Goal: Task Accomplishment & Management: Complete application form

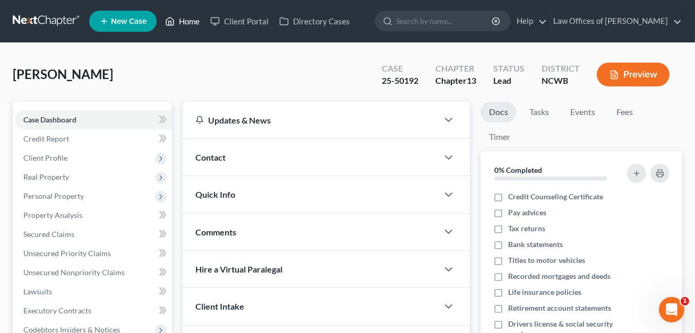
click at [187, 24] on link "Home" at bounding box center [182, 21] width 45 height 19
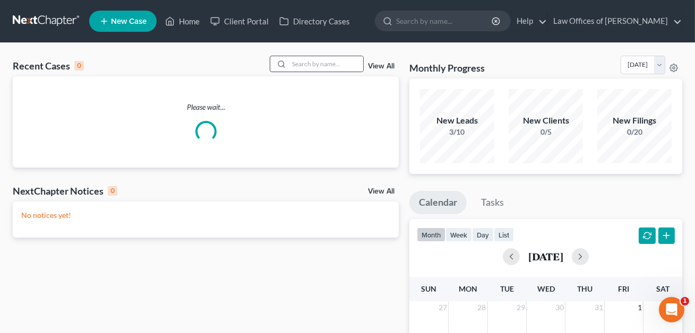
click at [288, 63] on div at bounding box center [279, 63] width 19 height 15
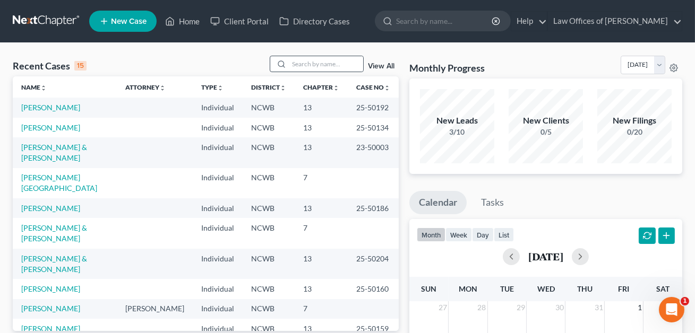
click at [288, 63] on div at bounding box center [279, 63] width 19 height 15
click at [297, 65] on input "search" at bounding box center [326, 63] width 74 height 15
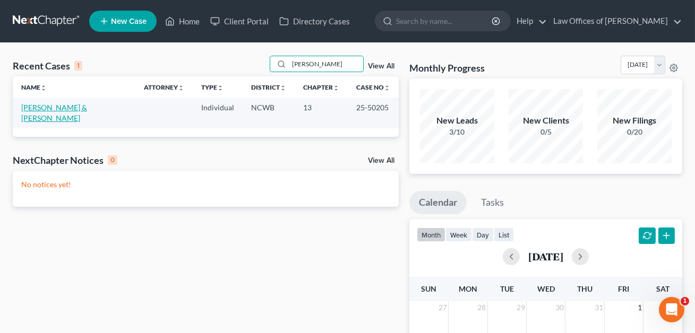
type input "[PERSON_NAME]"
click at [85, 106] on link "[PERSON_NAME] & [PERSON_NAME]" at bounding box center [54, 113] width 66 height 20
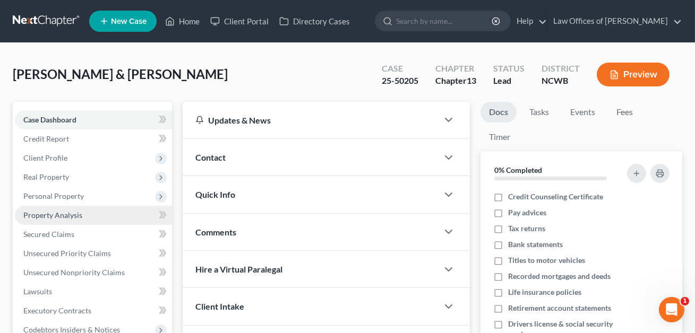
scroll to position [220, 0]
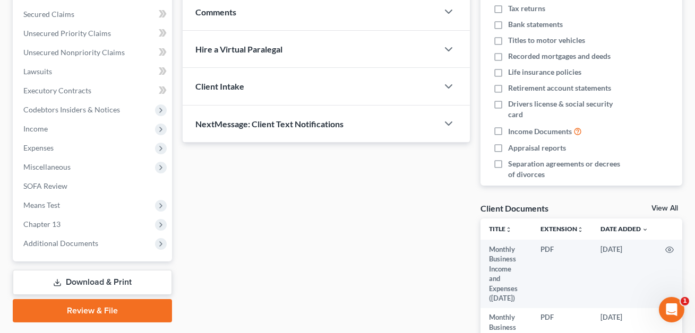
click at [84, 281] on link "Download & Print" at bounding box center [92, 282] width 159 height 25
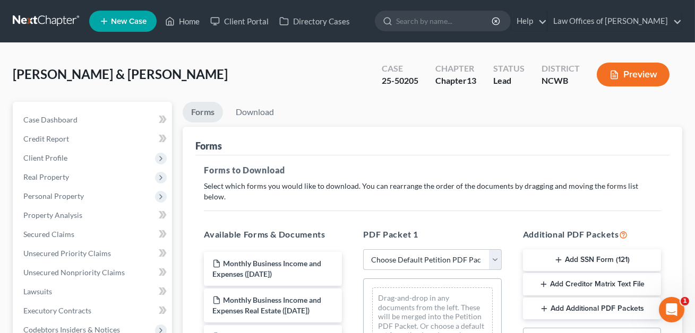
click at [397, 249] on select "Choose Default Petition PDF Packet Complete Bankruptcy Petition (all forms and …" at bounding box center [432, 259] width 138 height 21
select select "2"
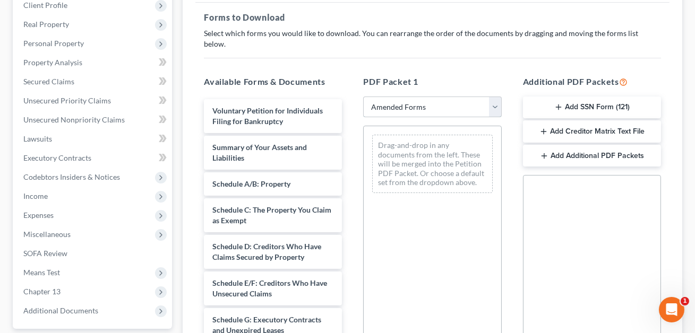
scroll to position [197, 0]
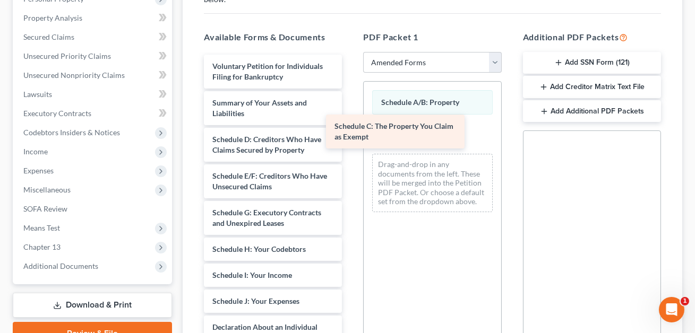
drag, startPoint x: 256, startPoint y: 134, endPoint x: 404, endPoint y: 124, distance: 148.4
click at [350, 124] on div "Schedule C: The Property You Claim as Exempt Voluntary Petition for Individuals…" at bounding box center [272, 325] width 155 height 541
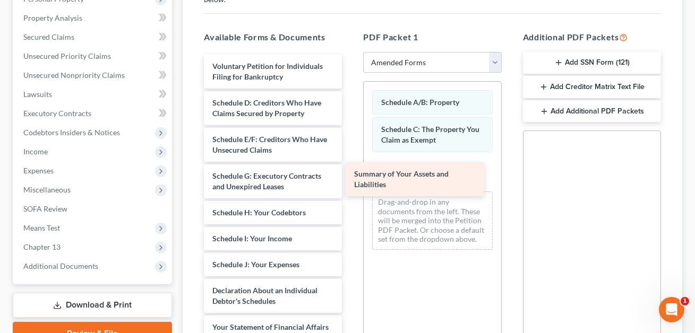
drag, startPoint x: 257, startPoint y: 94, endPoint x: 412, endPoint y: 181, distance: 177.5
click at [350, 182] on div "Summary of Your Assets and Liabilities Voluntary Petition for Individuals Filin…" at bounding box center [272, 307] width 155 height 504
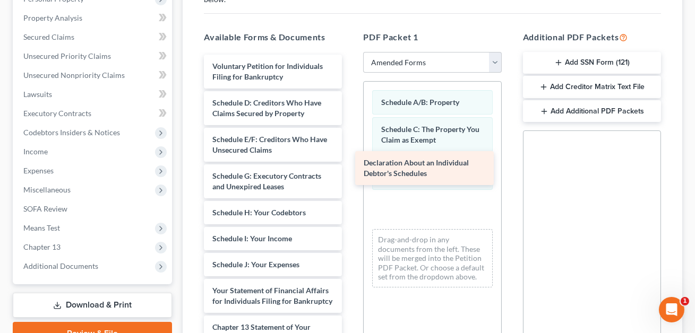
drag, startPoint x: 249, startPoint y: 285, endPoint x: 400, endPoint y: 169, distance: 190.5
click at [350, 169] on div "Declaration About an Individual Debtor's Schedules Voluntary Petition for Indiv…" at bounding box center [272, 289] width 155 height 468
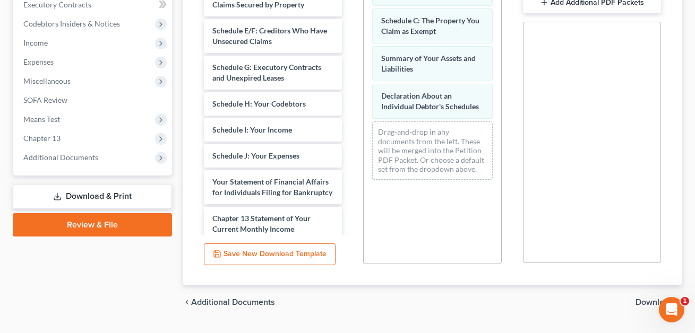
scroll to position [321, 0]
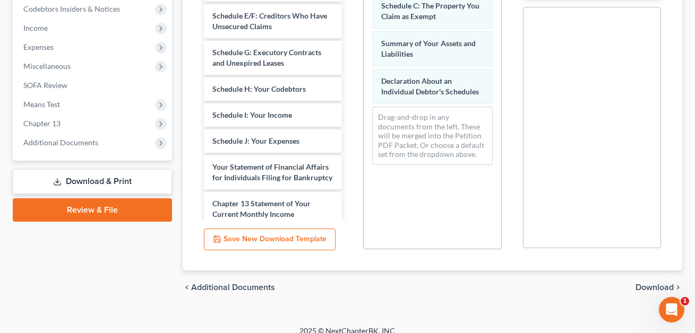
click at [645, 283] on span "Download" at bounding box center [654, 287] width 38 height 8
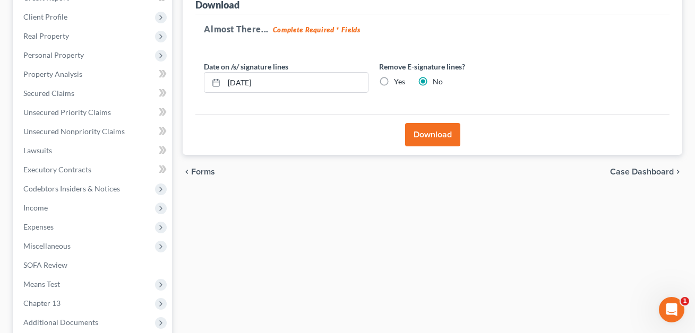
scroll to position [102, 0]
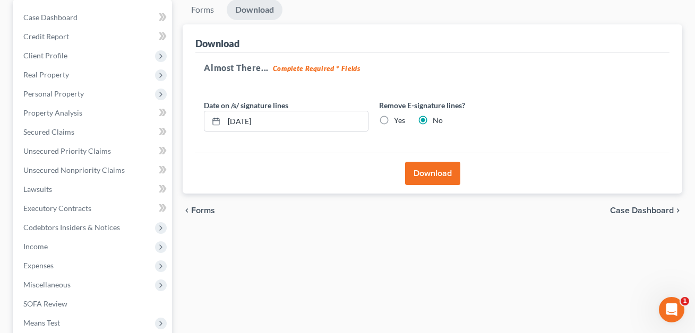
click at [447, 174] on button "Download" at bounding box center [432, 173] width 55 height 23
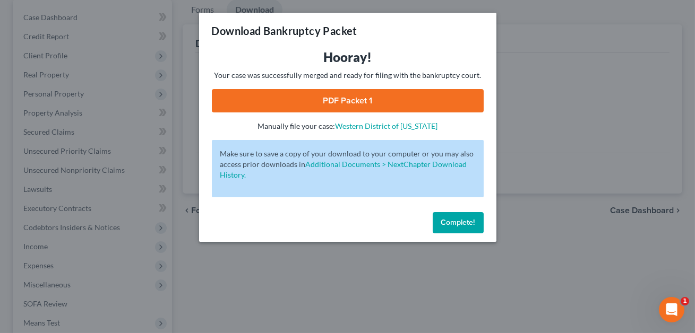
click at [408, 102] on link "PDF Packet 1" at bounding box center [348, 100] width 272 height 23
click at [449, 221] on span "Complete!" at bounding box center [458, 222] width 34 height 9
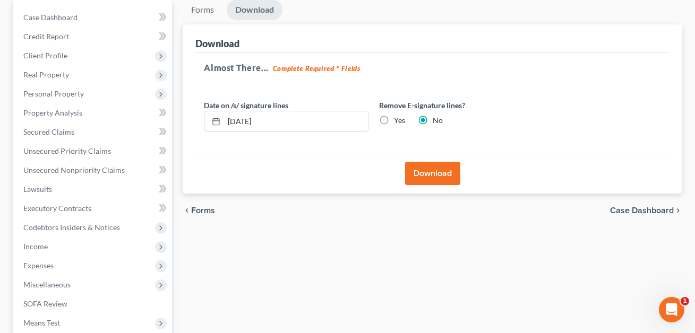
scroll to position [0, 0]
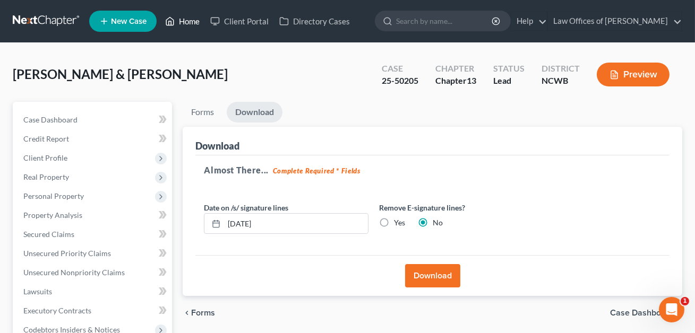
click at [188, 23] on link "Home" at bounding box center [182, 21] width 45 height 19
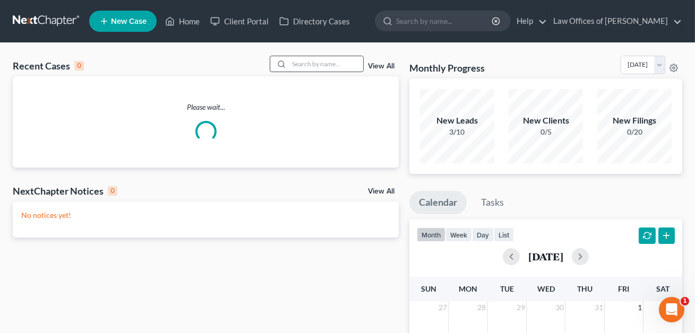
click at [301, 64] on input "search" at bounding box center [326, 63] width 74 height 15
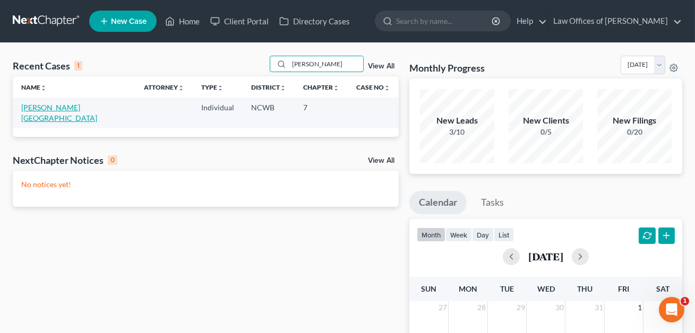
type input "[PERSON_NAME]"
click at [45, 107] on link "[PERSON_NAME][GEOGRAPHIC_DATA]" at bounding box center [59, 113] width 76 height 20
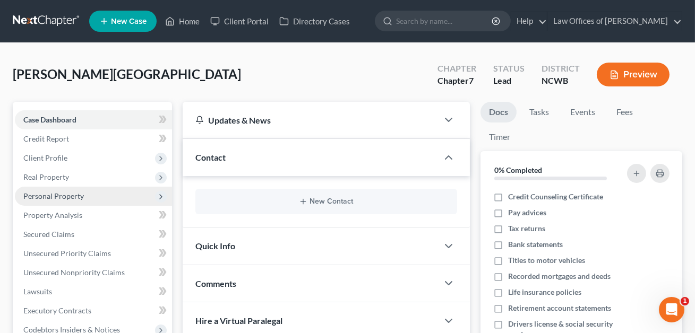
click at [50, 193] on span "Personal Property" at bounding box center [53, 196] width 61 height 9
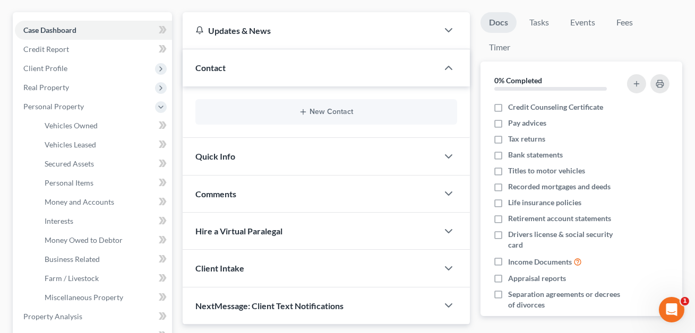
scroll to position [97, 0]
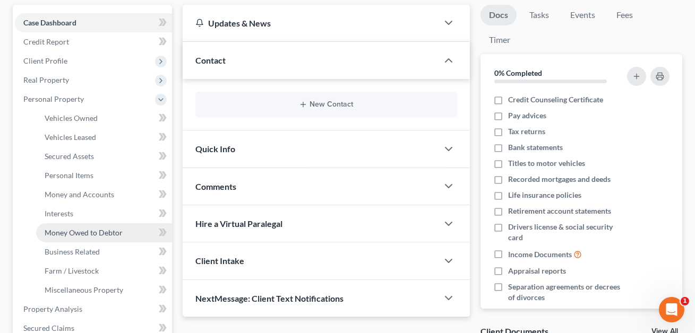
click at [73, 233] on span "Money Owed to Debtor" at bounding box center [84, 232] width 78 height 9
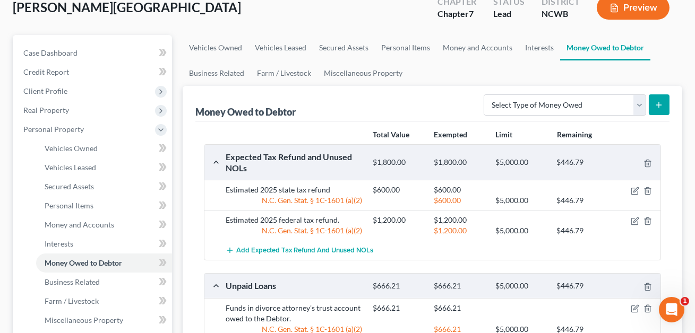
scroll to position [200, 0]
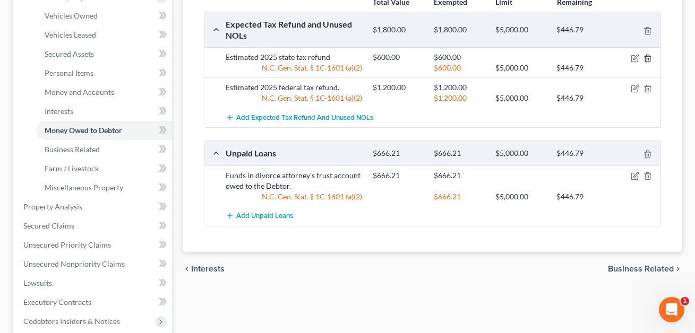
click at [650, 55] on icon "button" at bounding box center [647, 58] width 5 height 7
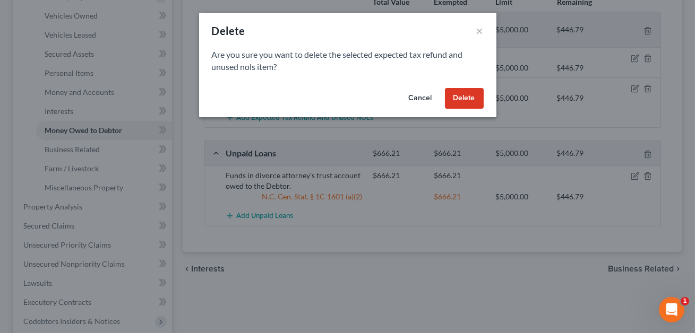
click at [467, 102] on button "Delete" at bounding box center [464, 98] width 39 height 21
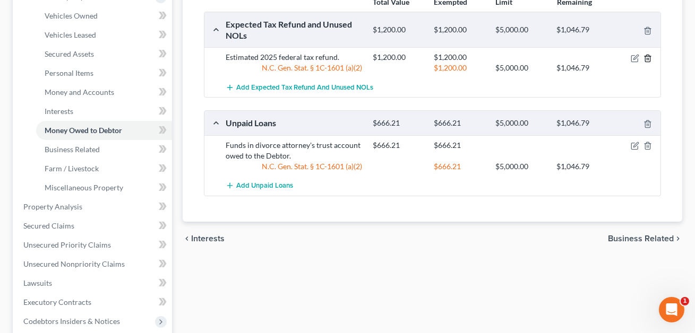
click at [649, 55] on icon "button" at bounding box center [647, 58] width 8 height 8
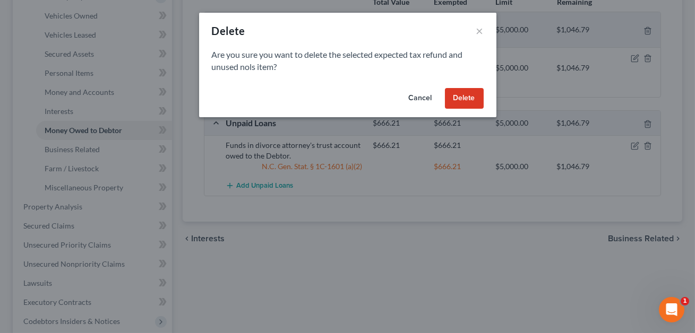
click at [463, 96] on button "Delete" at bounding box center [464, 98] width 39 height 21
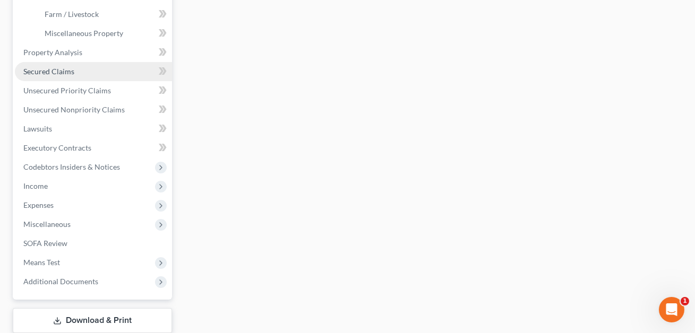
scroll to position [385, 0]
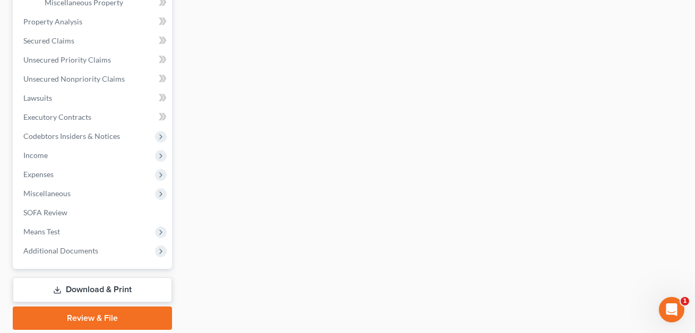
click at [107, 294] on link "Download & Print" at bounding box center [92, 290] width 159 height 25
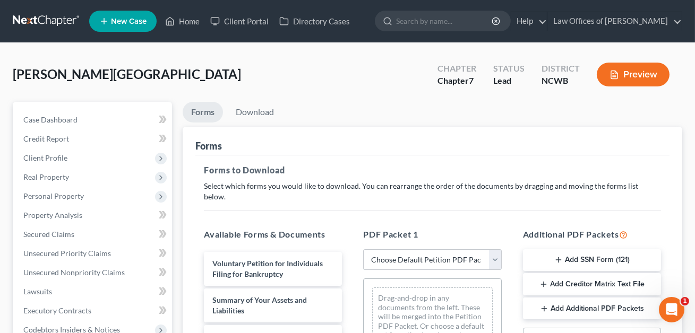
click at [402, 249] on select "Choose Default Petition PDF Packet Complete Bankruptcy Petition (all forms and …" at bounding box center [432, 259] width 138 height 21
select select "0"
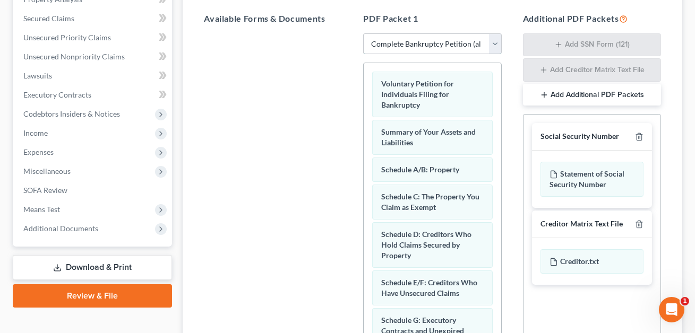
scroll to position [217, 0]
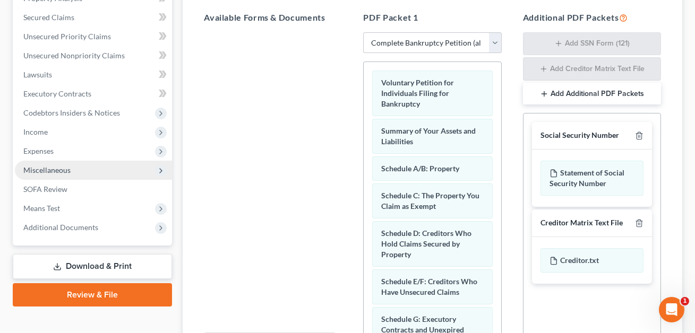
click at [50, 168] on span "Miscellaneous" at bounding box center [46, 170] width 47 height 9
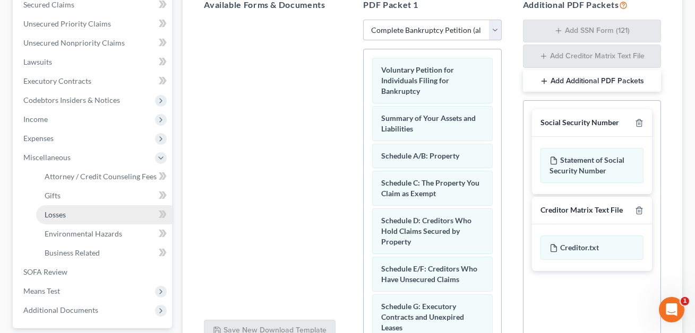
scroll to position [214, 0]
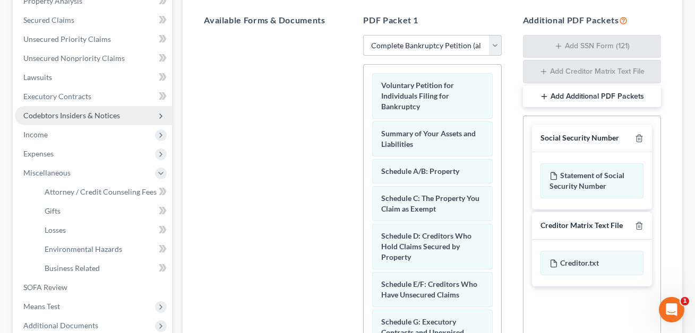
click at [75, 113] on span "Codebtors Insiders & Notices" at bounding box center [71, 115] width 97 height 9
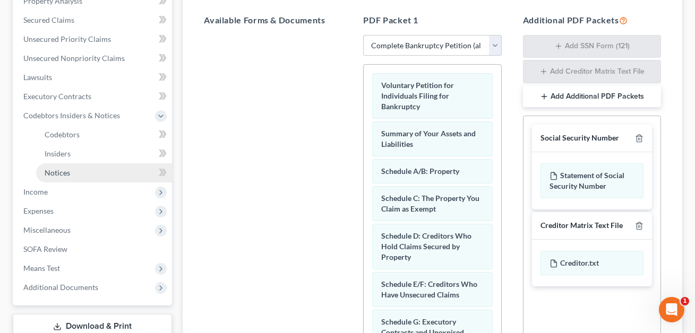
click at [65, 170] on span "Notices" at bounding box center [57, 172] width 25 height 9
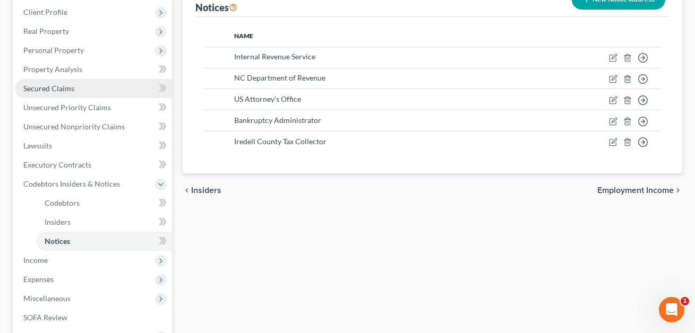
scroll to position [287, 0]
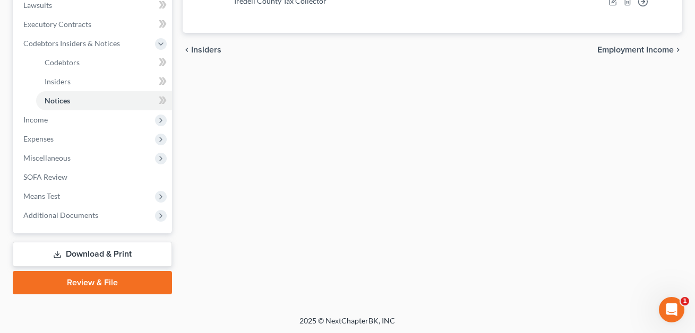
click at [92, 248] on link "Download & Print" at bounding box center [92, 254] width 159 height 25
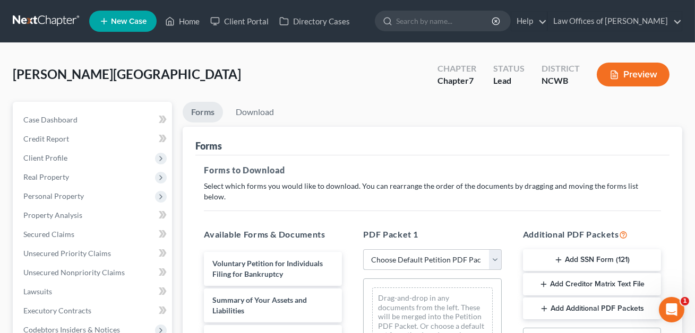
click at [395, 249] on select "Choose Default Petition PDF Packet Complete Bankruptcy Petition (all forms and …" at bounding box center [432, 259] width 138 height 21
select select "2"
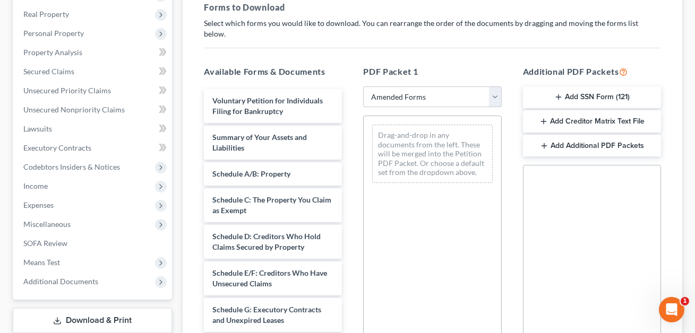
scroll to position [170, 0]
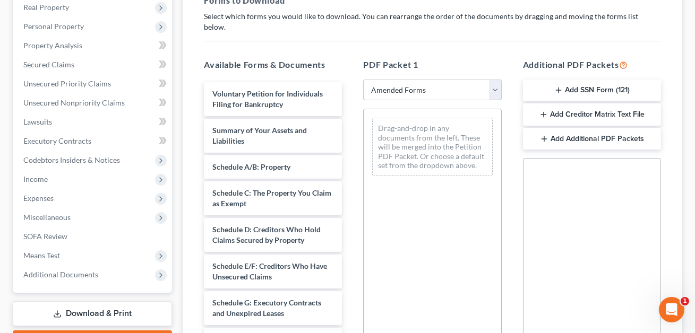
click at [432, 80] on select "Choose Default Petition PDF Packet Complete Bankruptcy Petition (all forms and …" at bounding box center [432, 90] width 138 height 21
click at [408, 80] on select "Choose Default Petition PDF Packet Complete Bankruptcy Petition (all forms and …" at bounding box center [432, 90] width 138 height 21
select select "0"
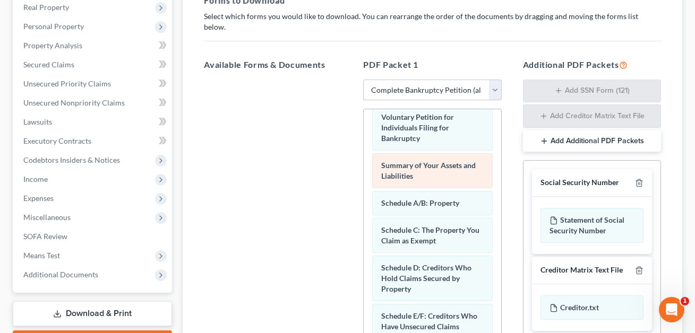
scroll to position [12, 0]
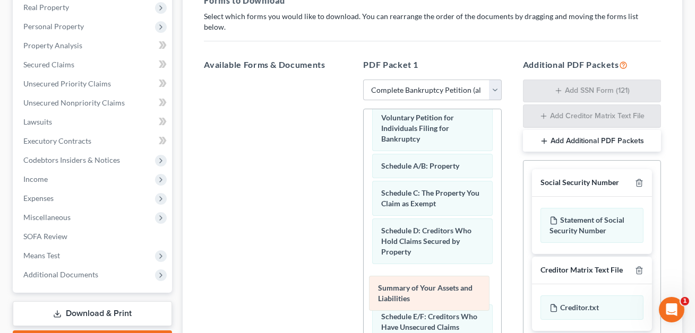
drag, startPoint x: 416, startPoint y: 154, endPoint x: 413, endPoint y: 288, distance: 133.8
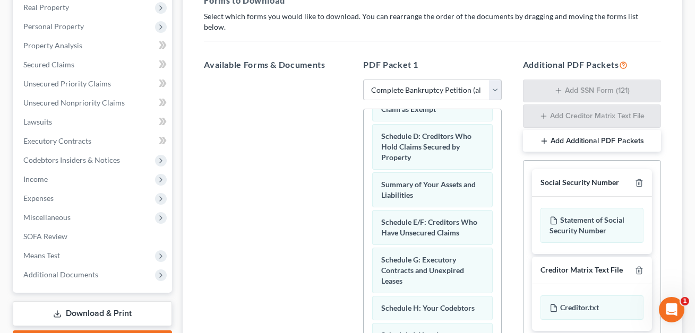
scroll to position [119, 0]
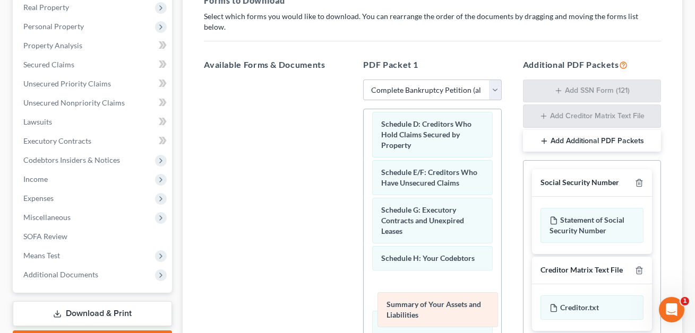
drag, startPoint x: 407, startPoint y: 158, endPoint x: 412, endPoint y: 303, distance: 145.5
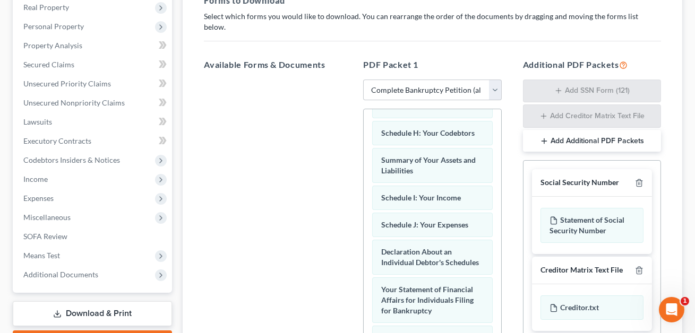
scroll to position [262, 0]
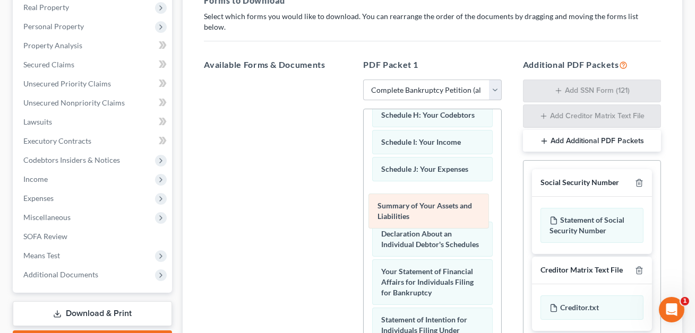
drag, startPoint x: 408, startPoint y: 132, endPoint x: 404, endPoint y: 208, distance: 76.0
click at [404, 208] on div "Summary of Your Assets and Liabilities Voluntary Petition for Individuals Filin…" at bounding box center [432, 248] width 137 height 802
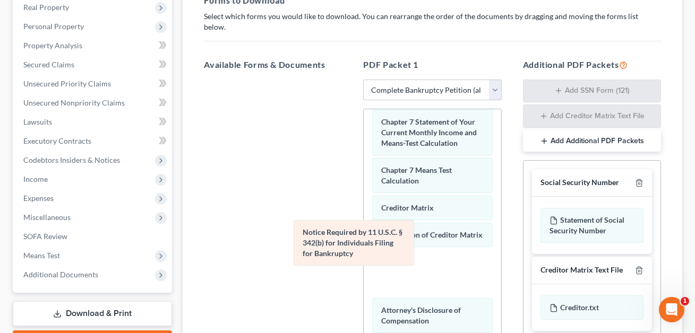
scroll to position [460, 0]
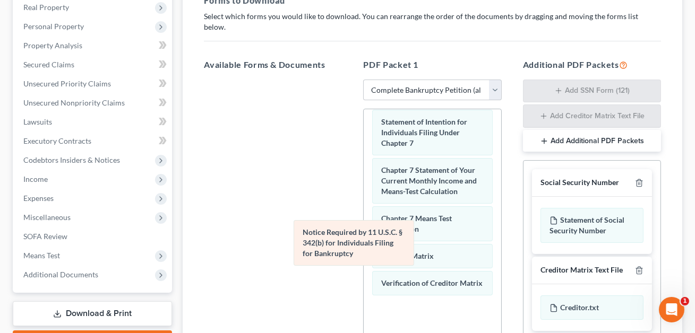
drag, startPoint x: 410, startPoint y: 261, endPoint x: 243, endPoint y: 202, distance: 177.8
click at [364, 202] on div "Notice Required by 11 U.S.C. § 342(b) for Individuals Filing for Bankruptcy Vol…" at bounding box center [432, 50] width 137 height 802
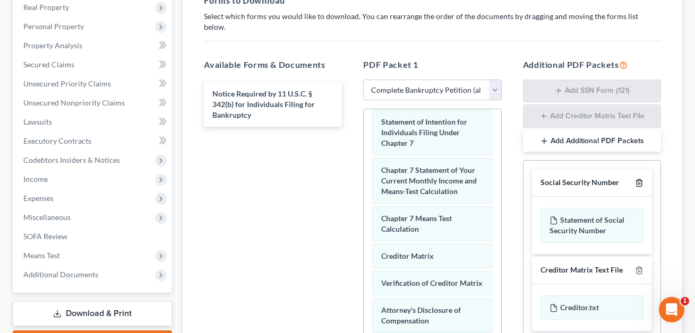
click at [638, 179] on icon "button" at bounding box center [639, 183] width 8 height 8
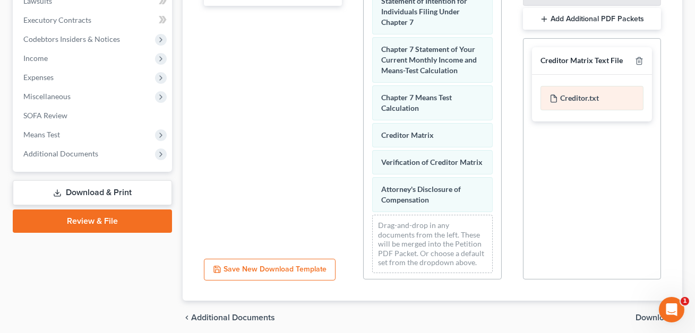
scroll to position [321, 0]
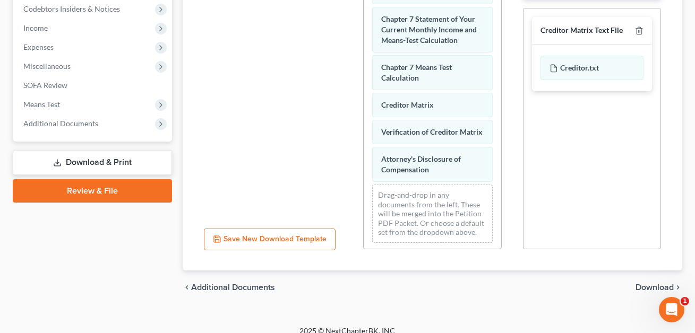
click at [650, 283] on span "Download" at bounding box center [654, 287] width 38 height 8
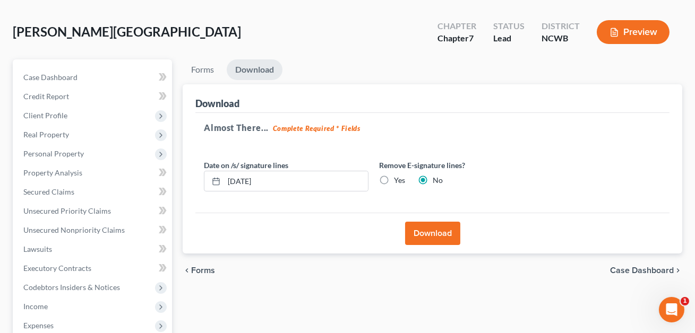
scroll to position [0, 0]
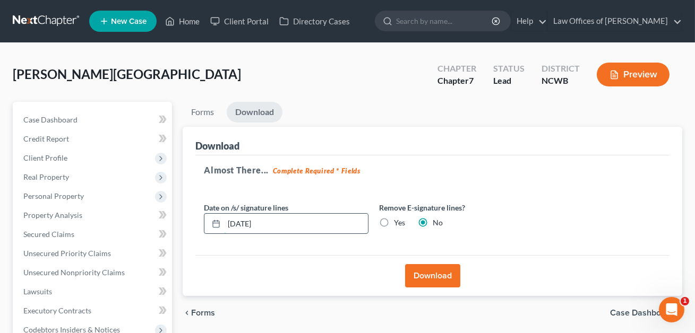
click at [247, 222] on input "[DATE]" at bounding box center [296, 224] width 144 height 20
click at [239, 222] on input "[DATE]" at bounding box center [296, 224] width 144 height 20
click at [255, 222] on input "08/0512/2025" at bounding box center [296, 224] width 144 height 20
type input "[DATE]"
click at [431, 278] on button "Download" at bounding box center [432, 275] width 55 height 23
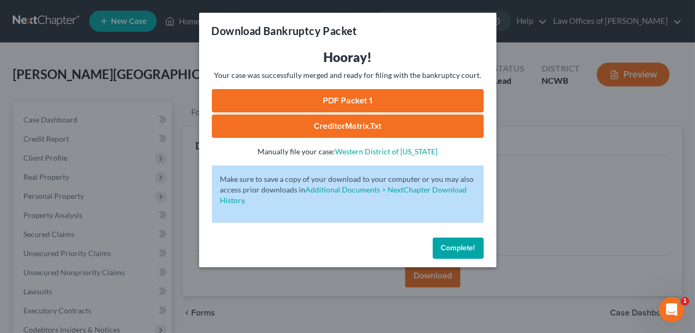
click at [367, 124] on link "CreditorMatrix.txt" at bounding box center [348, 126] width 272 height 23
click at [355, 101] on link "PDF Packet 1" at bounding box center [348, 100] width 272 height 23
click at [457, 249] on span "Complete!" at bounding box center [458, 248] width 34 height 9
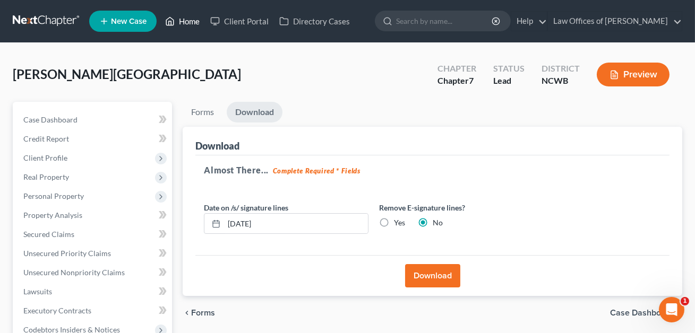
click at [192, 23] on link "Home" at bounding box center [182, 21] width 45 height 19
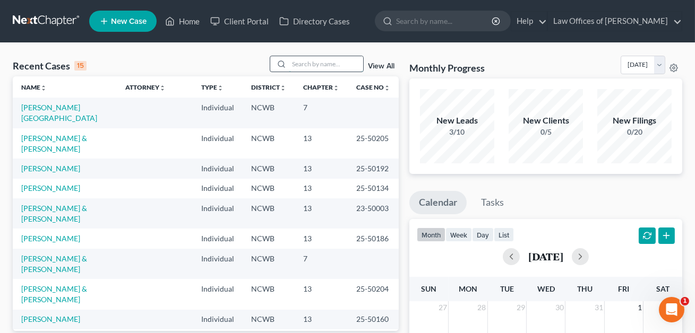
click at [309, 64] on input "search" at bounding box center [326, 63] width 74 height 15
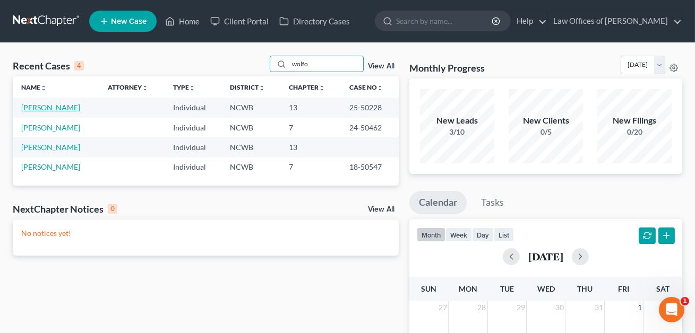
type input "wolfo"
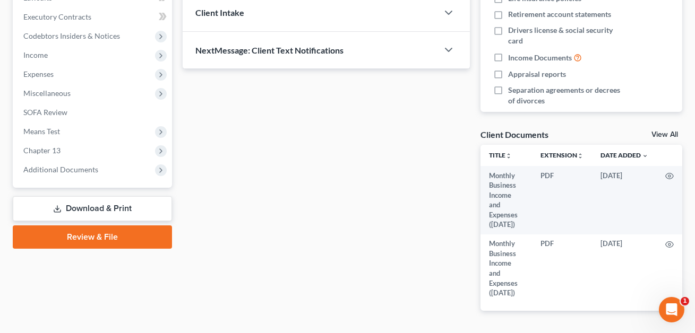
scroll to position [295, 0]
click at [76, 209] on link "Download & Print" at bounding box center [92, 208] width 159 height 25
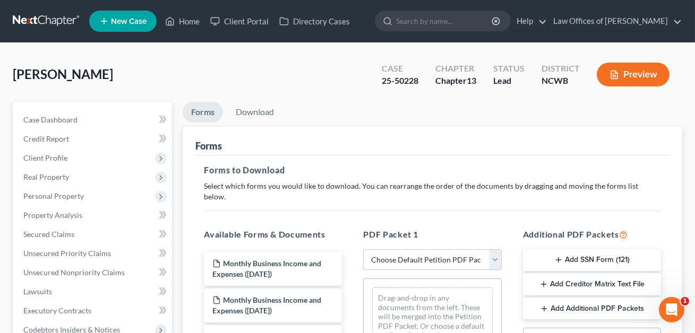
click at [434, 249] on select "Choose Default Petition PDF Packet Complete Bankruptcy Petition (all forms and …" at bounding box center [432, 259] width 138 height 21
select select "2"
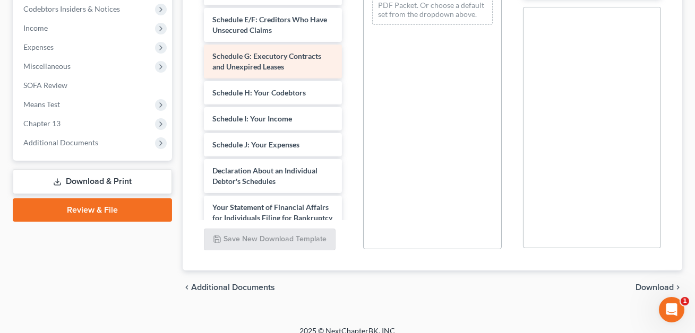
scroll to position [186, 0]
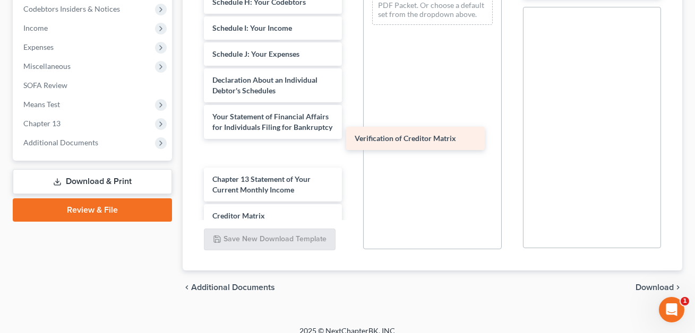
drag, startPoint x: 264, startPoint y: 200, endPoint x: 421, endPoint y: 123, distance: 174.5
click at [350, 123] on div "Verification of Creditor Matrix Voluntary Petition for Individuals Filing for B…" at bounding box center [272, 28] width 155 height 567
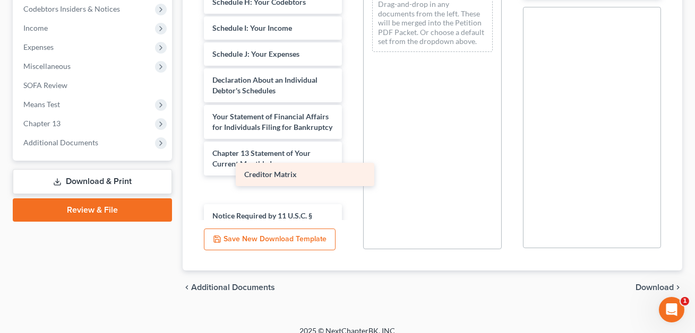
drag, startPoint x: 258, startPoint y: 180, endPoint x: 432, endPoint y: 111, distance: 187.0
click at [350, 111] on div "Creditor Matrix Voluntary Petition for Individuals Filing for Bankruptcy Summar…" at bounding box center [272, 15] width 155 height 541
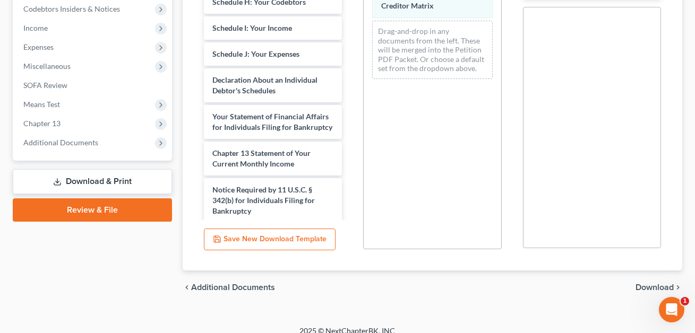
click at [642, 283] on span "Download" at bounding box center [654, 287] width 38 height 8
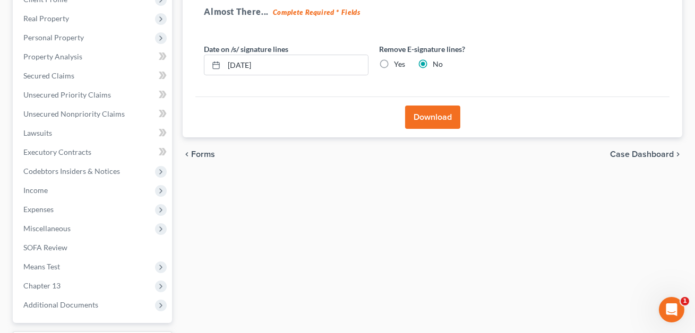
scroll to position [157, 0]
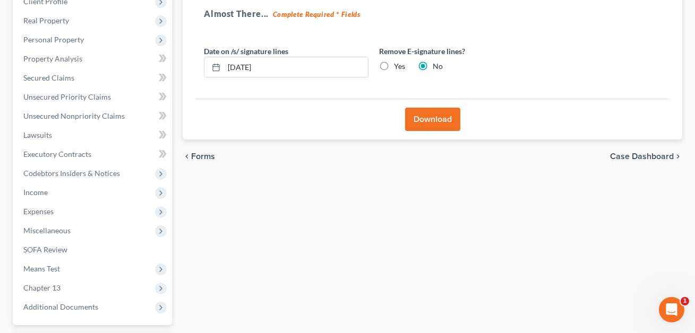
click at [394, 64] on label "Yes" at bounding box center [399, 66] width 11 height 11
click at [398, 64] on input "Yes" at bounding box center [401, 64] width 7 height 7
radio input "true"
radio input "false"
drag, startPoint x: 275, startPoint y: 64, endPoint x: 216, endPoint y: 62, distance: 59.5
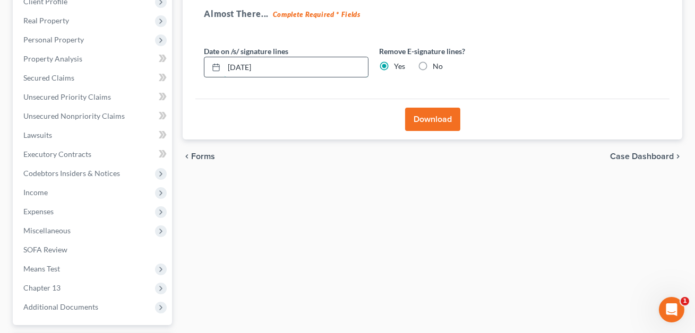
click at [216, 62] on div "[DATE]" at bounding box center [286, 67] width 165 height 21
click at [438, 123] on button "Download" at bounding box center [432, 119] width 55 height 23
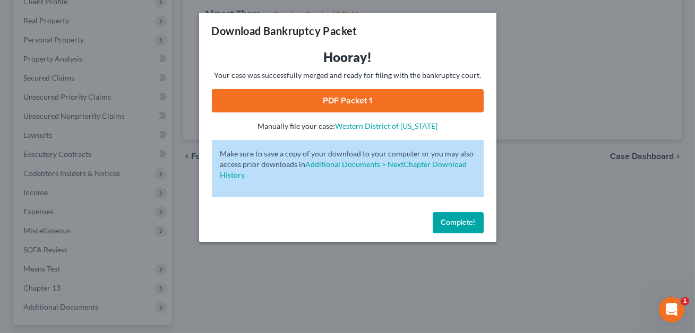
click at [375, 105] on link "PDF Packet 1" at bounding box center [348, 100] width 272 height 23
click at [447, 224] on span "Complete!" at bounding box center [458, 222] width 34 height 9
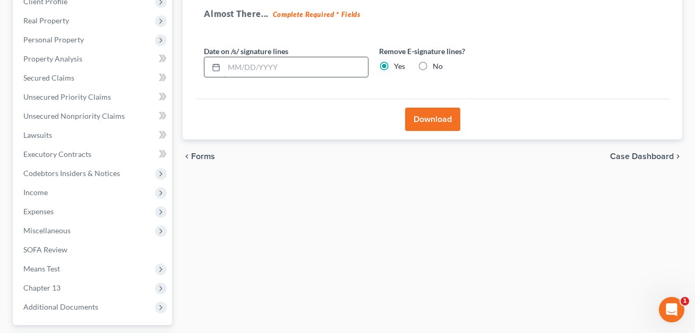
scroll to position [0, 0]
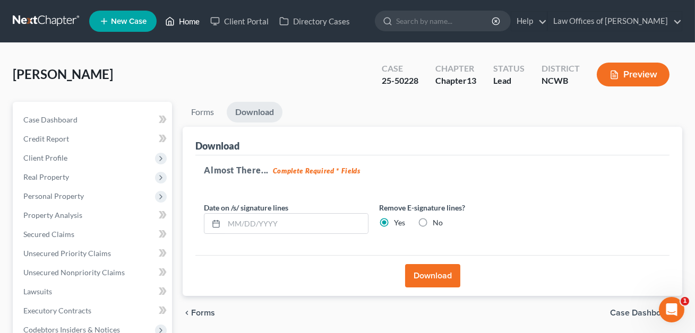
click at [187, 22] on link "Home" at bounding box center [182, 21] width 45 height 19
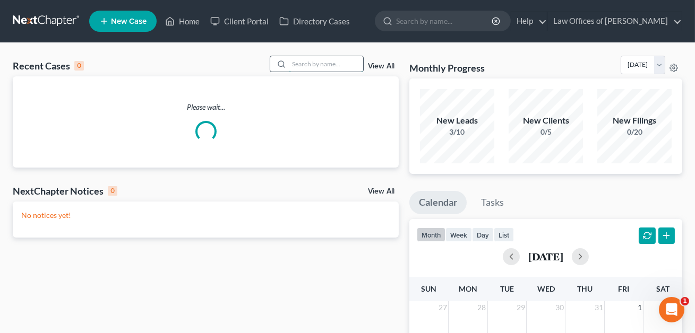
click at [289, 63] on input "search" at bounding box center [326, 63] width 74 height 15
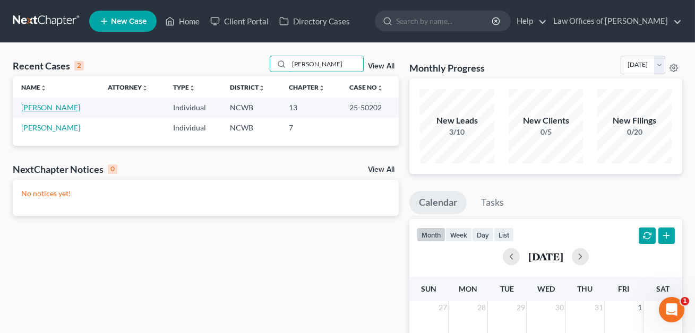
type input "[PERSON_NAME]"
click at [44, 109] on link "[PERSON_NAME]" at bounding box center [50, 107] width 59 height 9
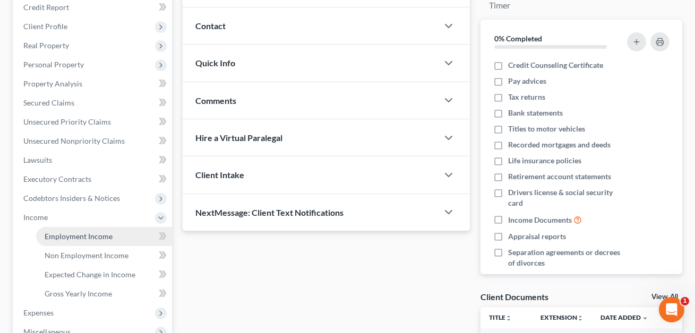
click at [53, 238] on span "Employment Income" at bounding box center [79, 236] width 68 height 9
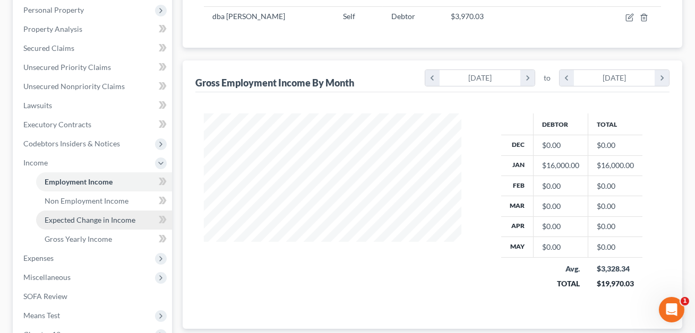
scroll to position [247, 0]
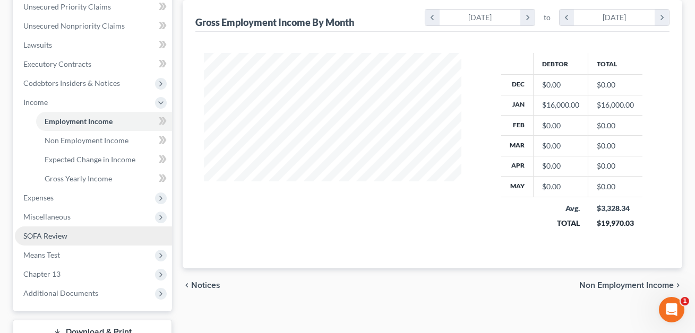
click at [44, 239] on link "SOFA Review" at bounding box center [93, 236] width 157 height 19
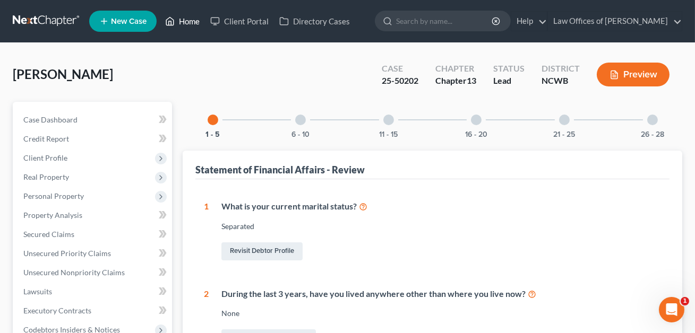
click at [192, 22] on link "Home" at bounding box center [182, 21] width 45 height 19
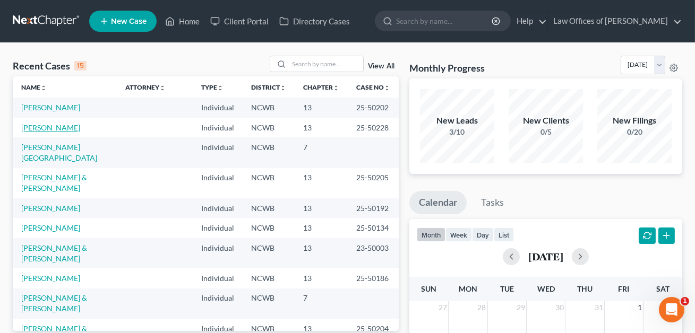
click at [49, 128] on link "[PERSON_NAME]" at bounding box center [50, 127] width 59 height 9
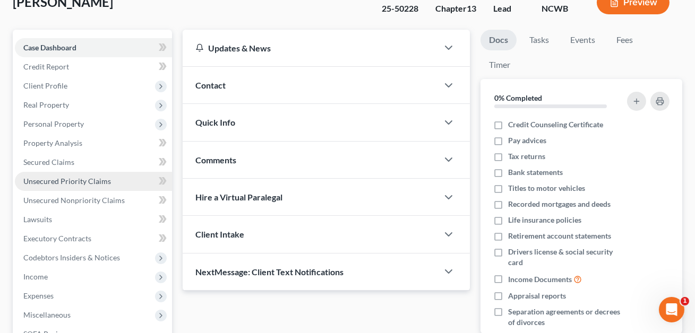
scroll to position [138, 0]
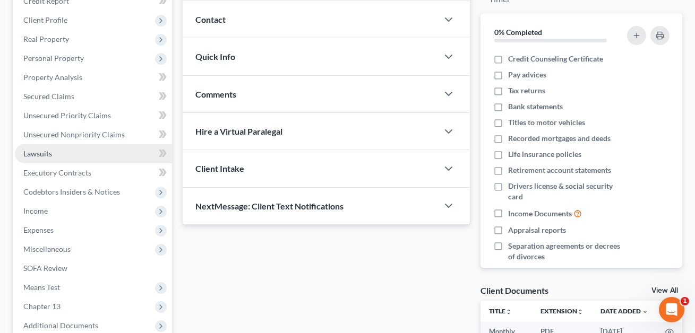
click at [47, 154] on span "Lawsuits" at bounding box center [37, 153] width 29 height 9
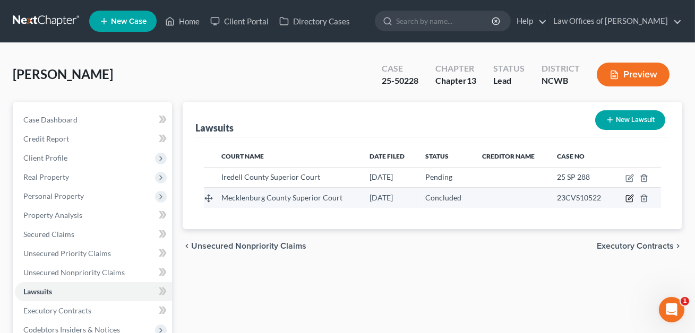
click at [632, 201] on icon "button" at bounding box center [629, 198] width 8 height 8
select select "28"
select select "2"
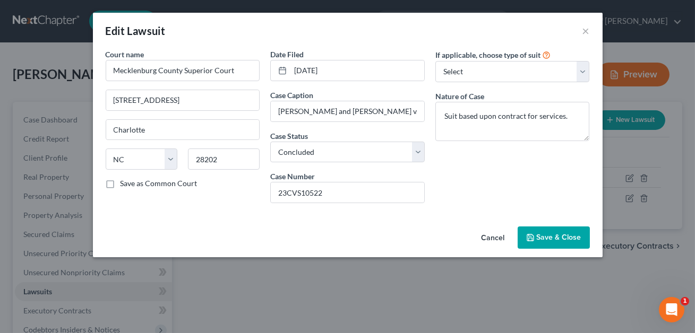
click at [557, 235] on span "Save & Close" at bounding box center [559, 237] width 45 height 9
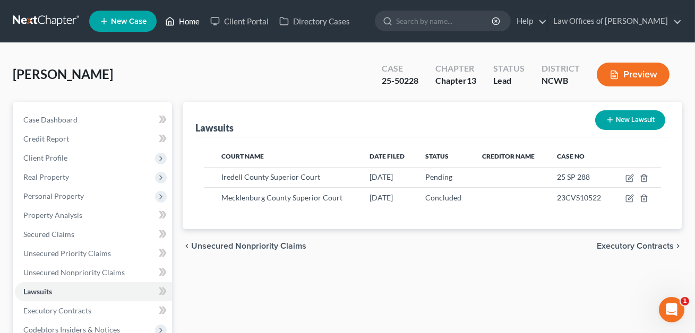
click at [185, 23] on link "Home" at bounding box center [182, 21] width 45 height 19
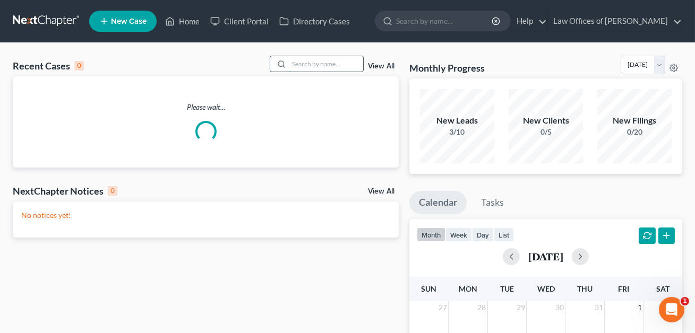
click at [289, 64] on input "search" at bounding box center [326, 63] width 74 height 15
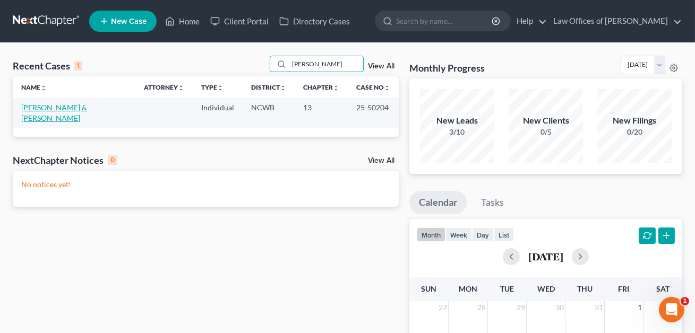
type input "[PERSON_NAME]"
click at [71, 109] on link "[PERSON_NAME] & [PERSON_NAME]" at bounding box center [54, 113] width 66 height 20
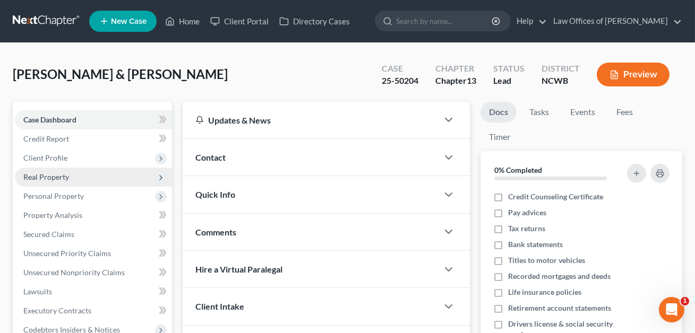
scroll to position [178, 0]
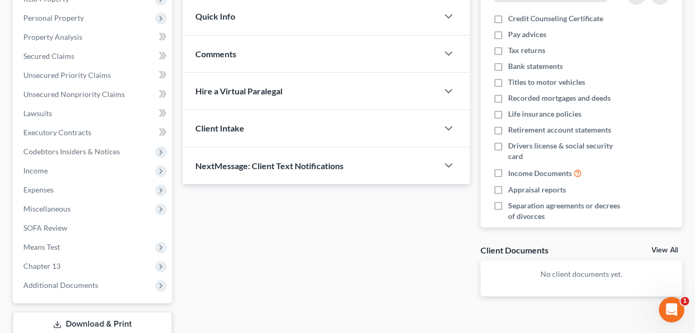
click at [80, 319] on link "Download & Print" at bounding box center [92, 324] width 159 height 25
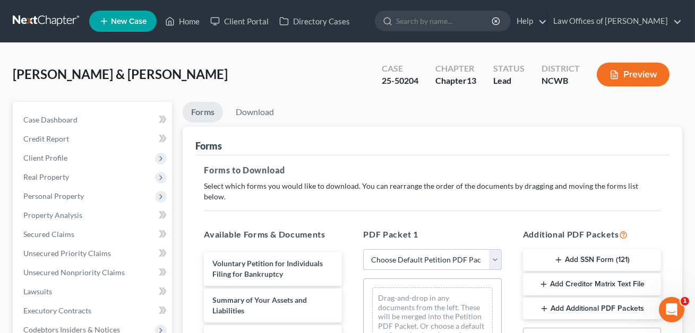
click at [390, 249] on select "Choose Default Petition PDF Packet Complete Bankruptcy Petition (all forms and …" at bounding box center [432, 259] width 138 height 21
select select "2"
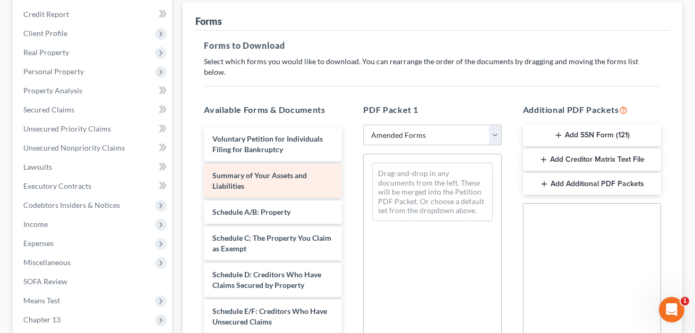
scroll to position [129, 0]
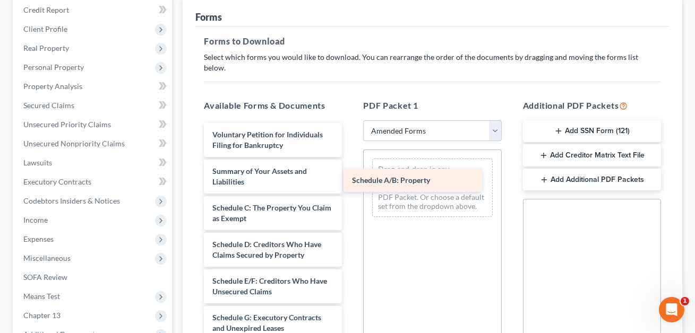
drag, startPoint x: 242, startPoint y: 193, endPoint x: 402, endPoint y: 173, distance: 162.1
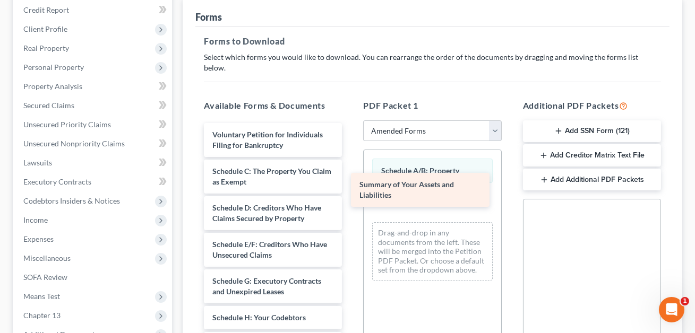
drag, startPoint x: 269, startPoint y: 167, endPoint x: 421, endPoint y: 195, distance: 154.9
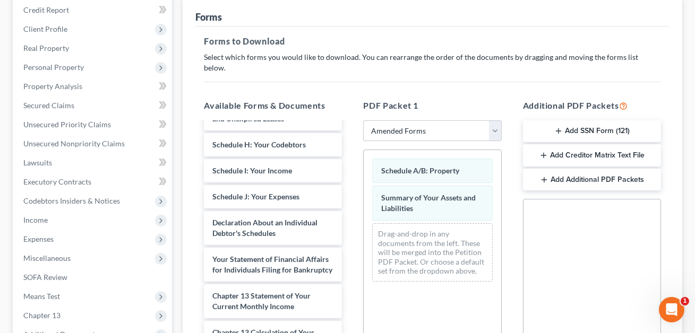
scroll to position [170, 0]
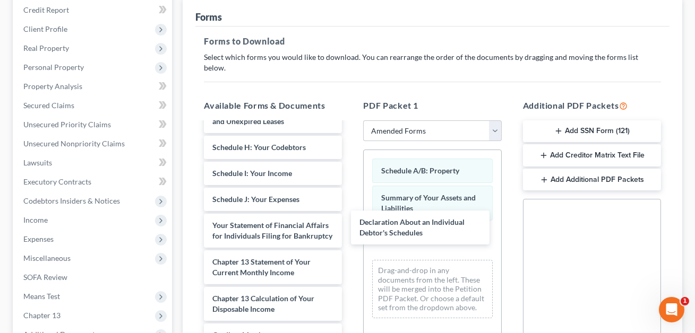
drag, startPoint x: 264, startPoint y: 215, endPoint x: 528, endPoint y: 252, distance: 266.3
click at [350, 224] on div "Declaration About an Individual Debtor's Schedules Voluntary Petition for Indiv…" at bounding box center [272, 205] width 155 height 504
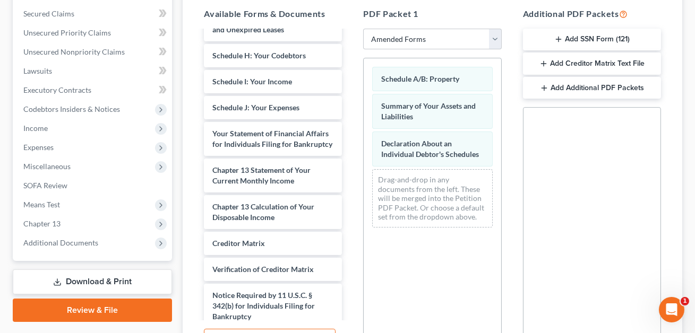
scroll to position [321, 0]
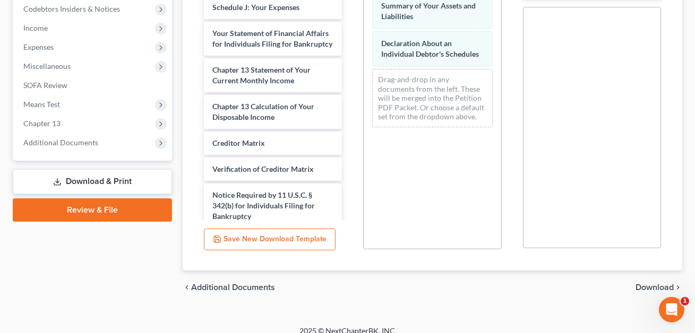
click at [637, 283] on span "Download" at bounding box center [654, 287] width 38 height 8
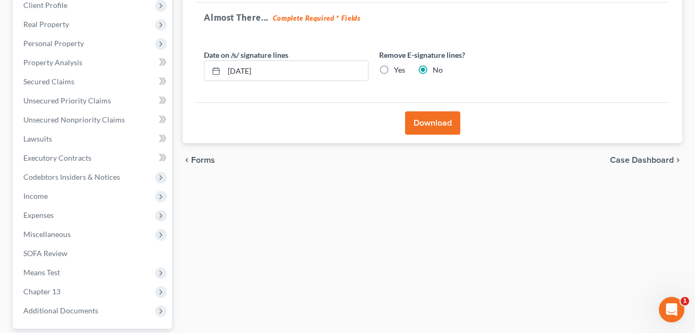
scroll to position [115, 0]
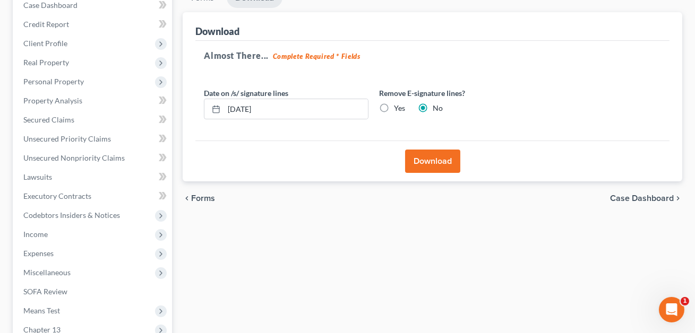
click at [427, 163] on button "Download" at bounding box center [432, 161] width 55 height 23
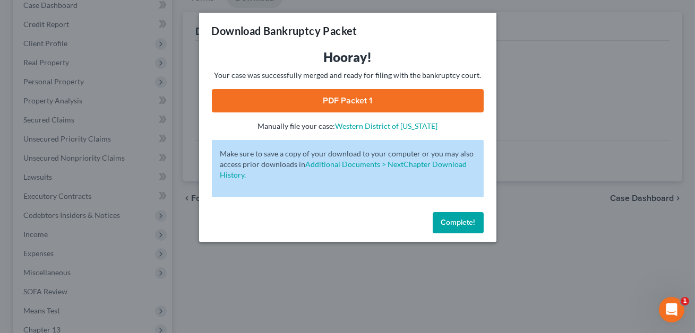
click at [367, 107] on link "PDF Packet 1" at bounding box center [348, 100] width 272 height 23
click at [448, 222] on span "Complete!" at bounding box center [458, 222] width 34 height 9
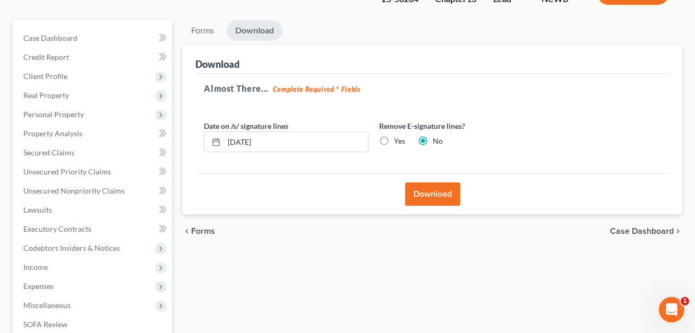
scroll to position [0, 0]
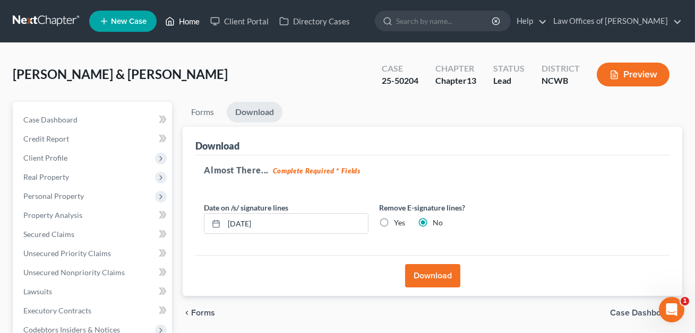
click at [191, 20] on link "Home" at bounding box center [182, 21] width 45 height 19
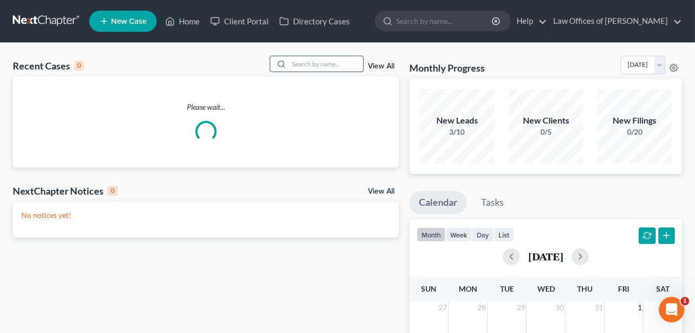
click at [300, 69] on input "search" at bounding box center [326, 63] width 74 height 15
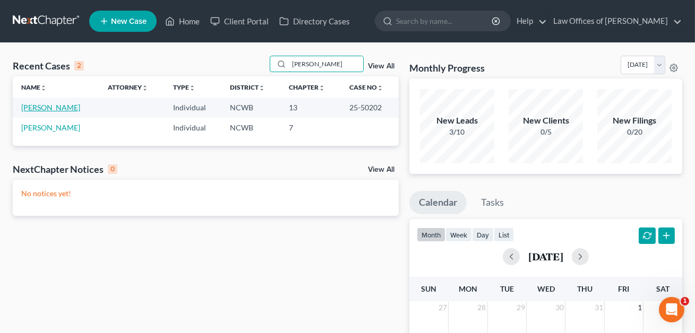
type input "[PERSON_NAME]"
click at [58, 109] on link "[PERSON_NAME]" at bounding box center [50, 107] width 59 height 9
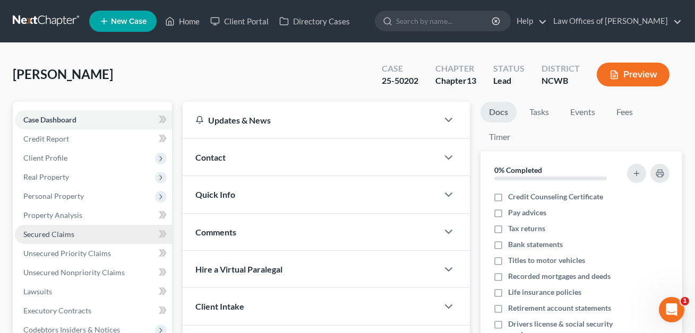
scroll to position [263, 0]
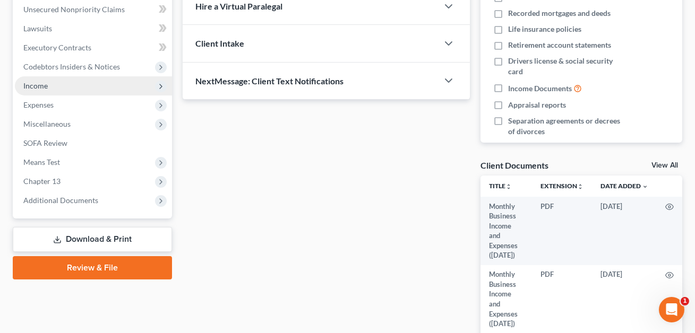
click at [39, 85] on span "Income" at bounding box center [35, 85] width 24 height 9
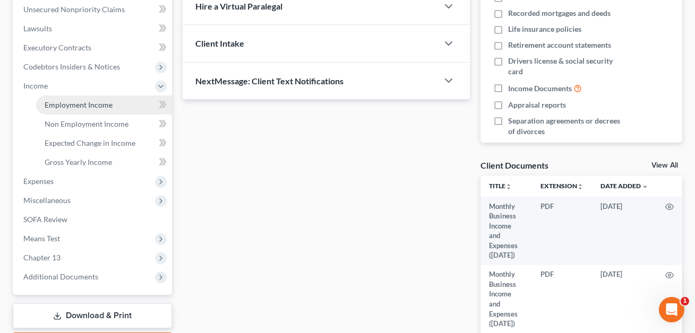
click at [55, 101] on span "Employment Income" at bounding box center [79, 104] width 68 height 9
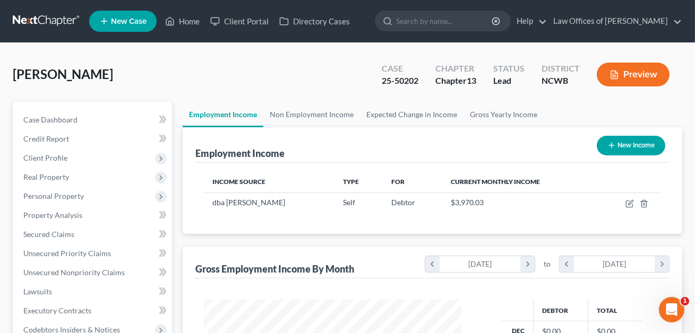
scroll to position [190, 279]
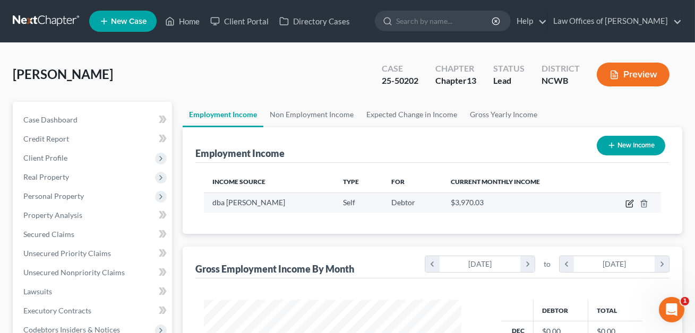
click at [629, 204] on icon "button" at bounding box center [630, 202] width 5 height 5
select select "1"
select select "28"
select select "0"
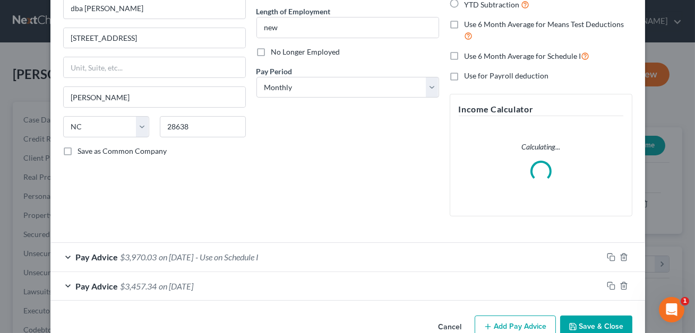
scroll to position [128, 0]
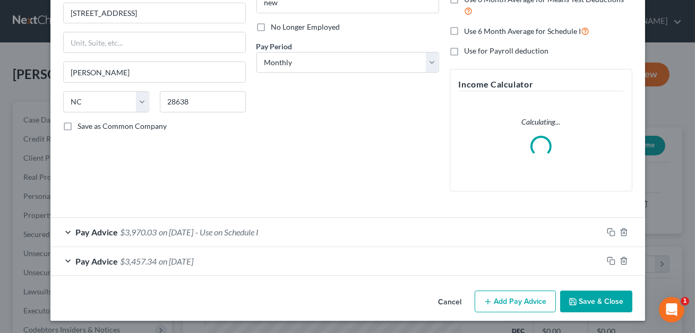
click at [272, 263] on div "Pay Advice $3,457.34 on [DATE]" at bounding box center [326, 261] width 552 height 28
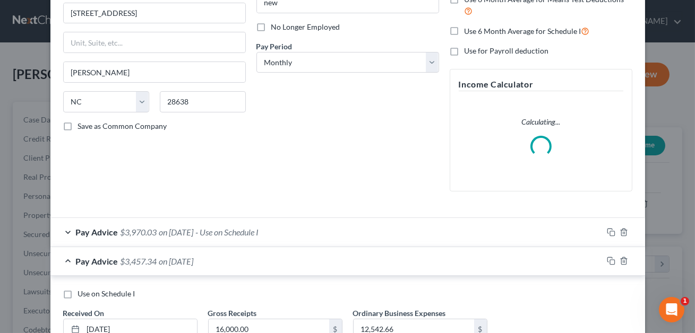
scroll to position [209, 0]
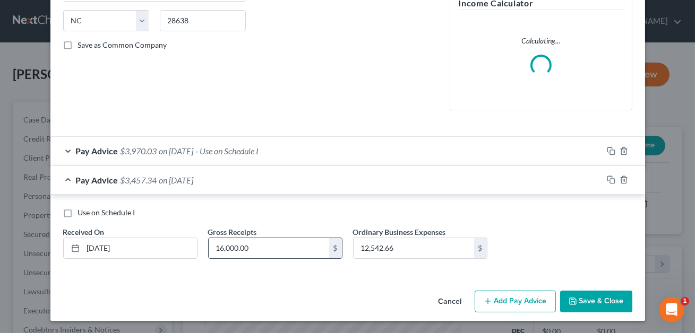
click at [255, 247] on input "16,000.00" at bounding box center [269, 248] width 120 height 20
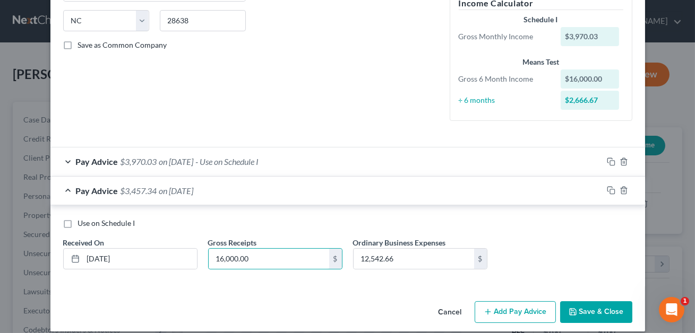
click at [351, 283] on div "Use on Schedule I Received On * [DATE] Gross Receipts 16,000.00 $ Ordinary Busi…" at bounding box center [347, 245] width 594 height 81
click at [599, 309] on button "Save & Close" at bounding box center [596, 312] width 72 height 22
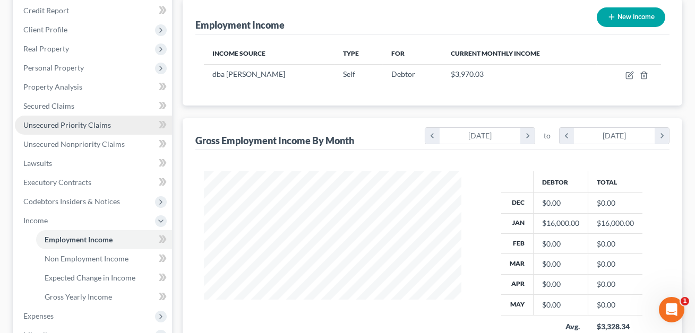
scroll to position [132, 0]
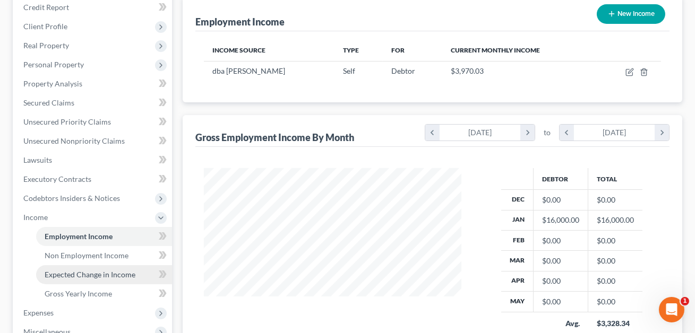
click at [89, 276] on span "Expected Change in Income" at bounding box center [90, 274] width 91 height 9
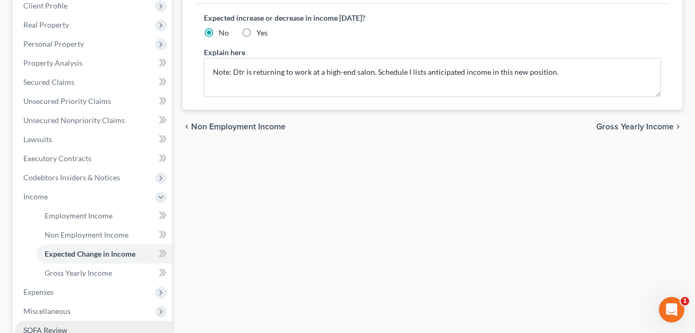
scroll to position [49, 0]
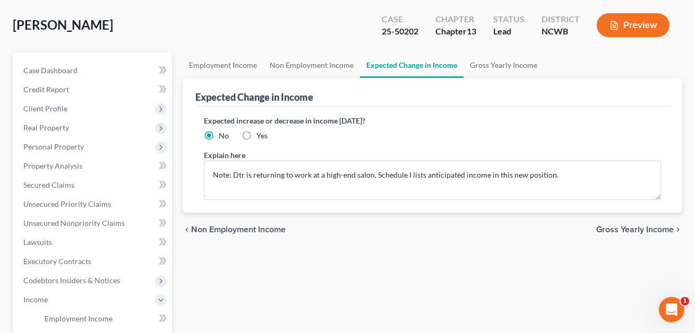
click at [629, 30] on button "Preview" at bounding box center [633, 25] width 73 height 24
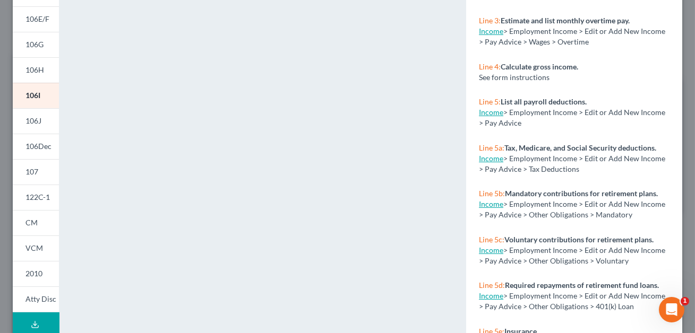
scroll to position [0, 0]
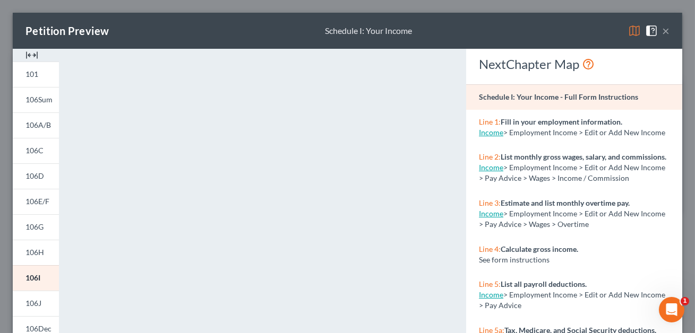
click at [666, 32] on button "×" at bounding box center [665, 30] width 7 height 13
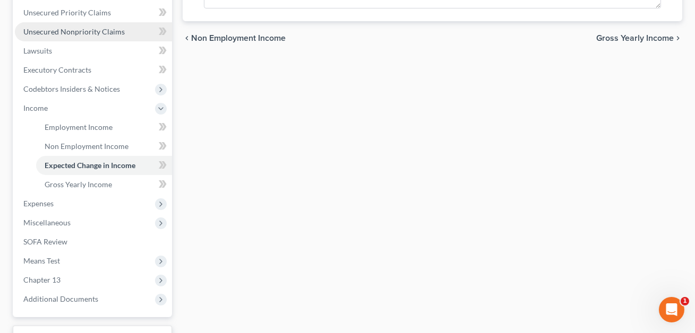
scroll to position [244, 0]
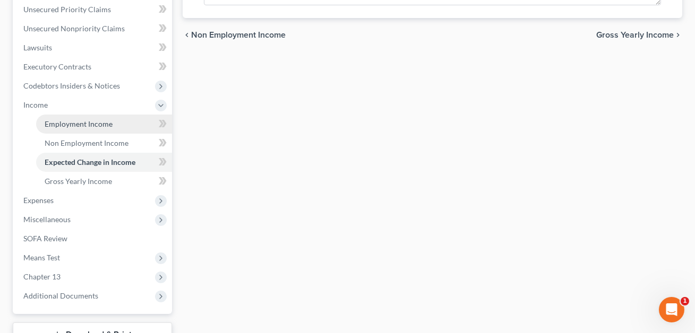
click at [83, 125] on span "Employment Income" at bounding box center [79, 123] width 68 height 9
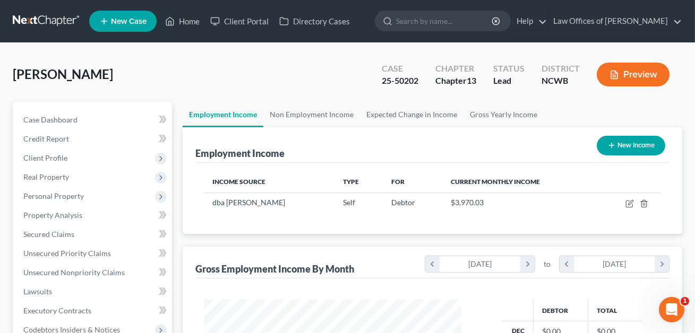
scroll to position [190, 279]
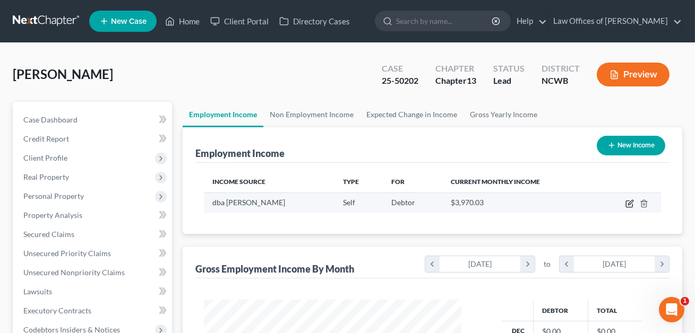
click at [630, 202] on icon "button" at bounding box center [629, 204] width 8 height 8
select select "1"
select select "28"
select select "0"
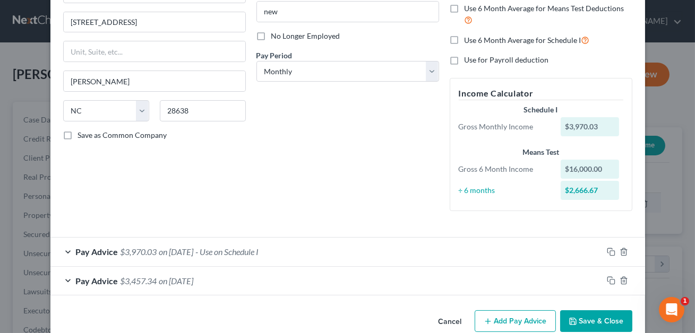
scroll to position [139, 0]
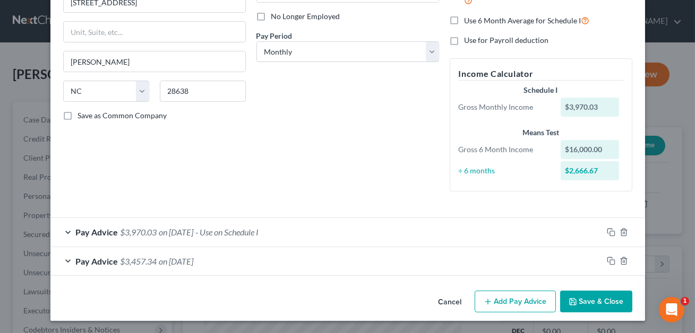
click at [605, 305] on button "Save & Close" at bounding box center [596, 302] width 72 height 22
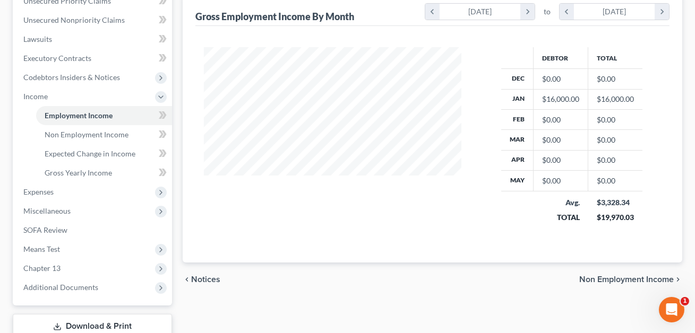
scroll to position [257, 0]
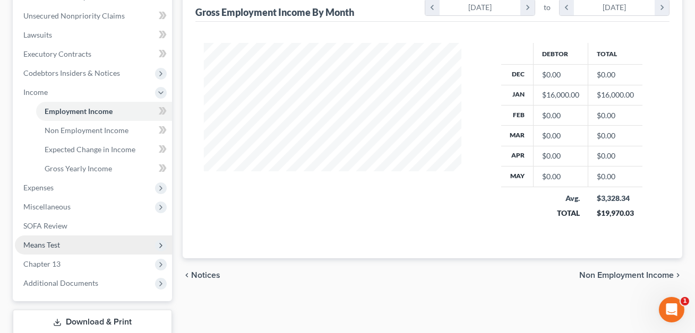
click at [61, 251] on span "Means Test" at bounding box center [93, 245] width 157 height 19
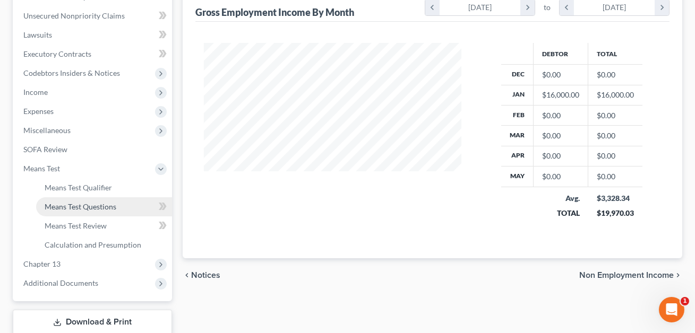
click at [68, 202] on span "Means Test Questions" at bounding box center [81, 206] width 72 height 9
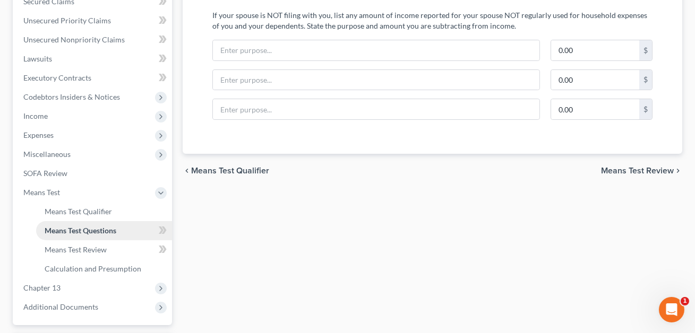
scroll to position [264, 0]
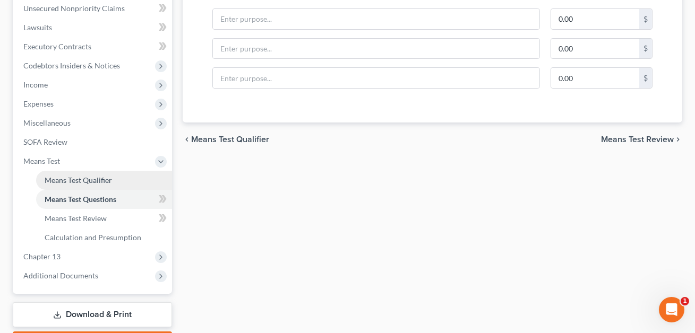
click at [72, 183] on span "Means Test Qualifier" at bounding box center [78, 180] width 67 height 9
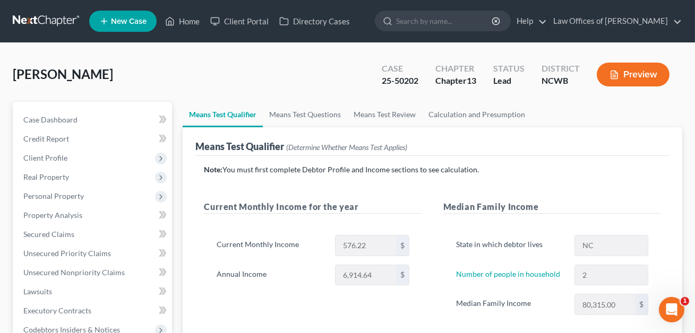
click at [627, 76] on button "Preview" at bounding box center [633, 75] width 73 height 24
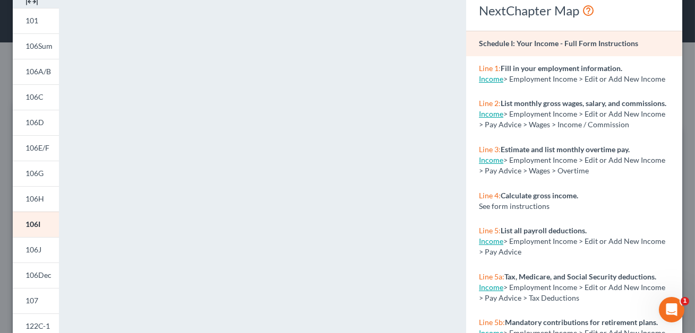
scroll to position [223, 0]
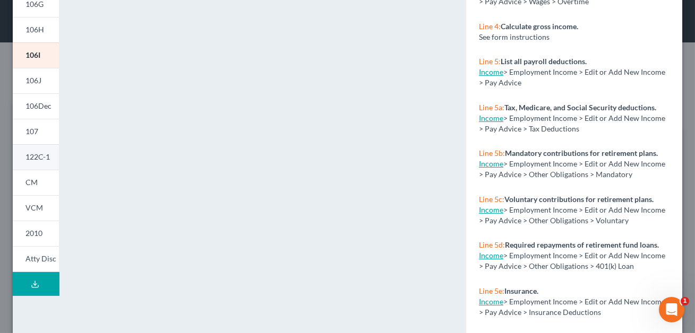
click at [41, 158] on span "122C-1" at bounding box center [37, 156] width 24 height 9
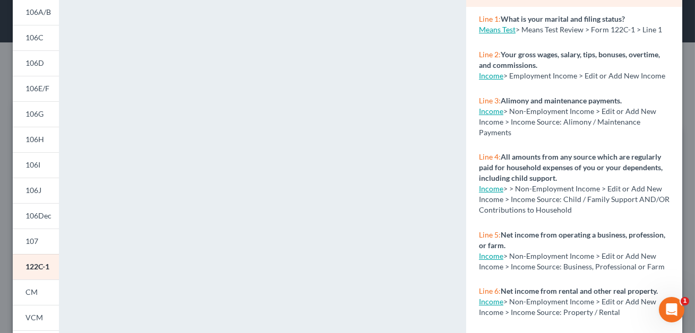
scroll to position [0, 0]
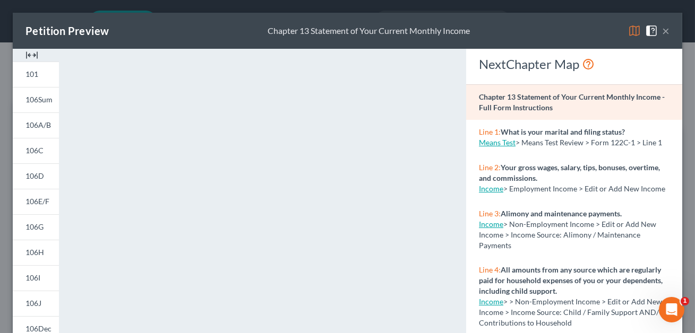
click at [664, 33] on button "×" at bounding box center [665, 30] width 7 height 13
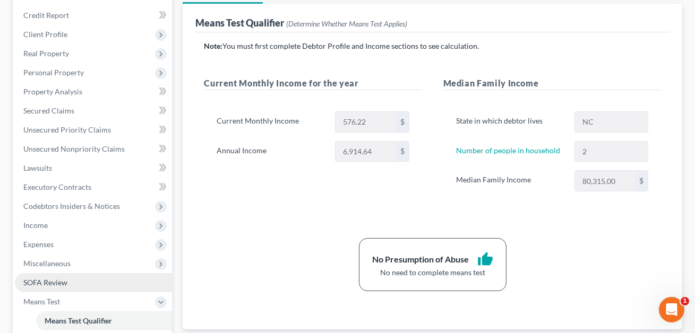
scroll to position [143, 0]
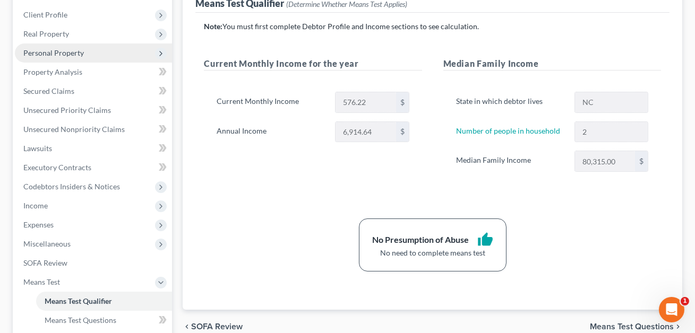
click at [49, 51] on span "Personal Property" at bounding box center [53, 52] width 61 height 9
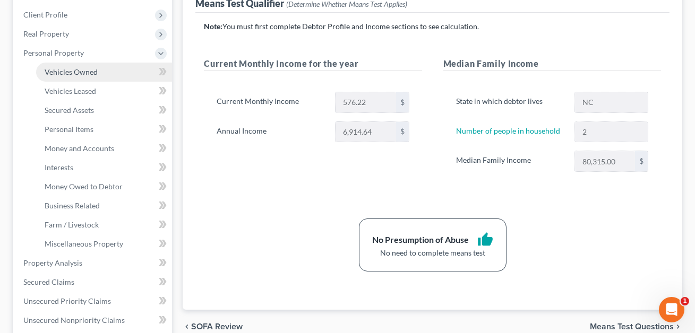
click at [56, 71] on span "Vehicles Owned" at bounding box center [71, 71] width 53 height 9
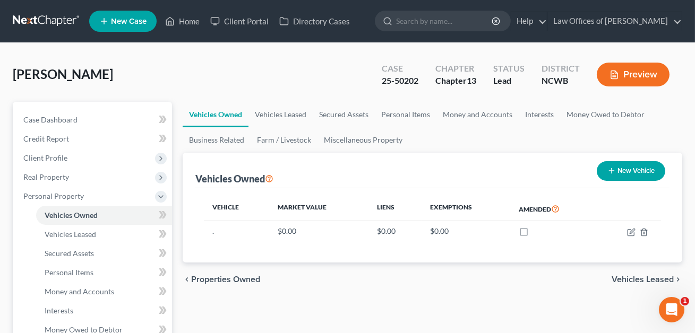
click at [624, 174] on button "New Vehicle" at bounding box center [631, 171] width 68 height 20
select select "0"
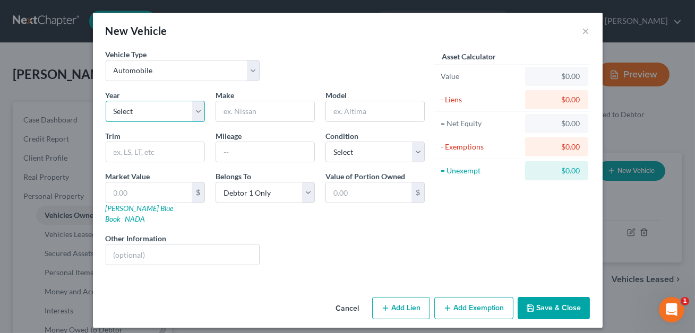
click at [144, 108] on select "Select 2026 2025 2024 2023 2022 2021 2020 2019 2018 2017 2016 2015 2014 2013 20…" at bounding box center [155, 111] width 99 height 21
select select "5"
click at [234, 114] on input "text" at bounding box center [265, 111] width 98 height 20
type input "VW"
click at [338, 115] on input "text" at bounding box center [375, 111] width 98 height 20
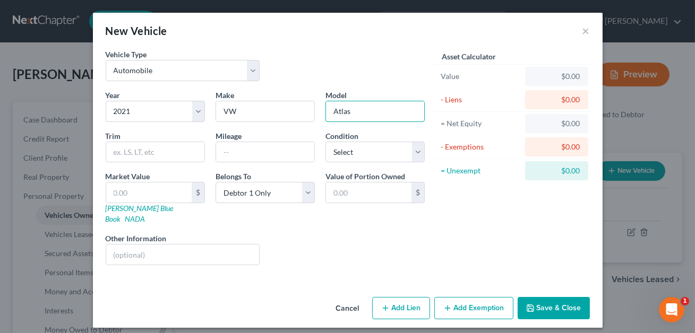
type input "Atlas"
click at [150, 245] on input "text" at bounding box center [182, 255] width 153 height 20
paste input "[US_VEHICLE_IDENTIFICATION_NUMBER]"
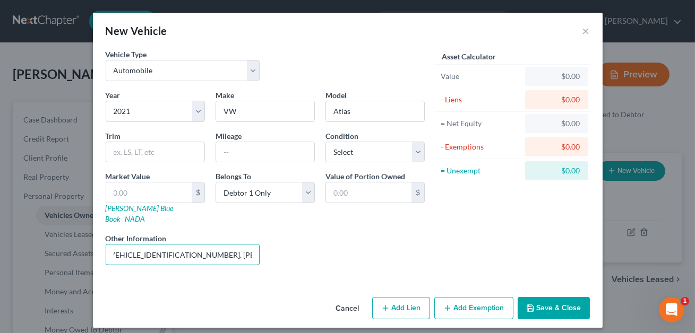
scroll to position [0, 37]
type input "VIN#[US_VEHICLE_IDENTIFICATION_NUMBER]. [PERSON_NAME] value listed."
click at [248, 190] on select "Select Debtor 1 Only Debtor 2 Only Debtor 1 And Debtor 2 Only At Least One Of T…" at bounding box center [265, 192] width 99 height 21
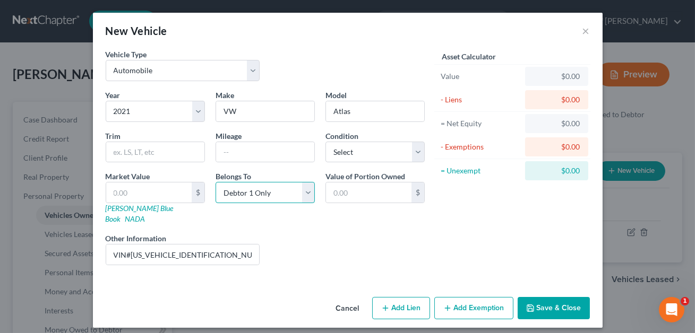
select select "3"
click at [235, 155] on input "text" at bounding box center [265, 152] width 98 height 20
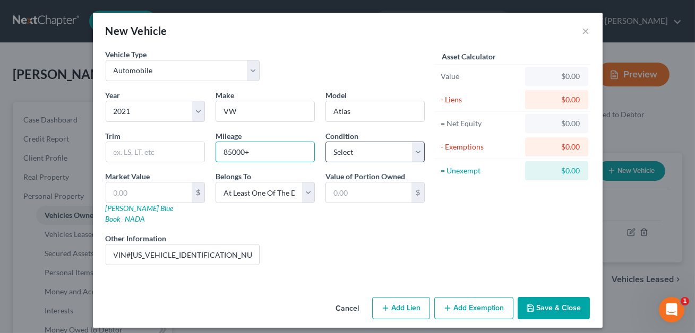
type input "85000+"
click at [372, 147] on select "Select Excellent Very Good Good Fair Poor" at bounding box center [374, 152] width 99 height 21
select select "2"
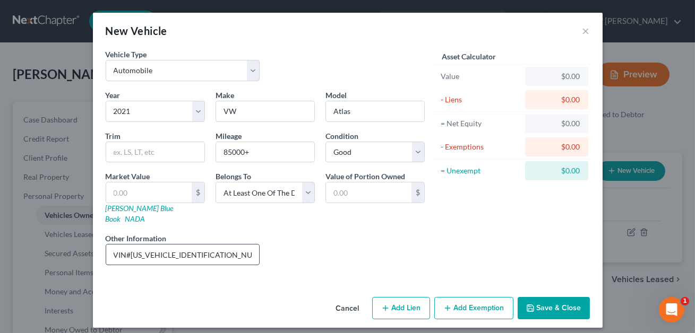
drag, startPoint x: 209, startPoint y: 244, endPoint x: 131, endPoint y: 245, distance: 78.0
click at [131, 245] on input "VIN#[US_VEHICLE_IDENTIFICATION_NUMBER]. [PERSON_NAME] value listed." at bounding box center [182, 255] width 153 height 20
click at [128, 209] on link "[PERSON_NAME] Blue Book" at bounding box center [140, 214] width 68 height 20
click at [131, 151] on input "text" at bounding box center [155, 152] width 98 height 20
type input "SEL"
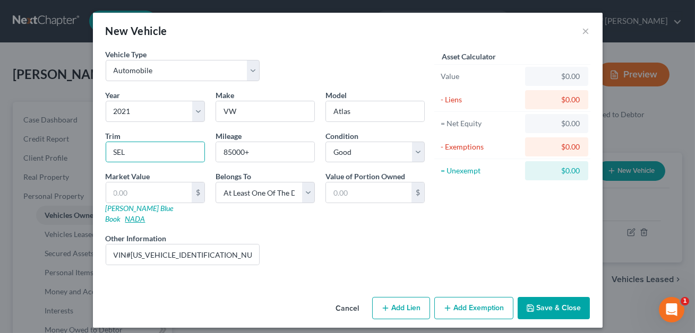
click at [145, 214] on link "NADA" at bounding box center [135, 218] width 20 height 9
click at [149, 186] on input "text" at bounding box center [148, 193] width 85 height 20
type input "3"
type input "3.00"
type input "32"
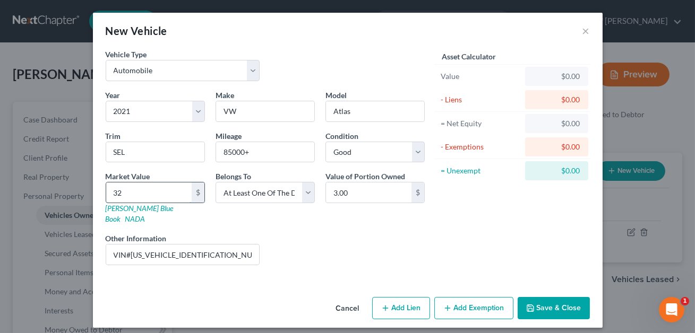
type input "32.00"
type input "325"
type input "325.00"
type input "3,257"
type input "3,257.00"
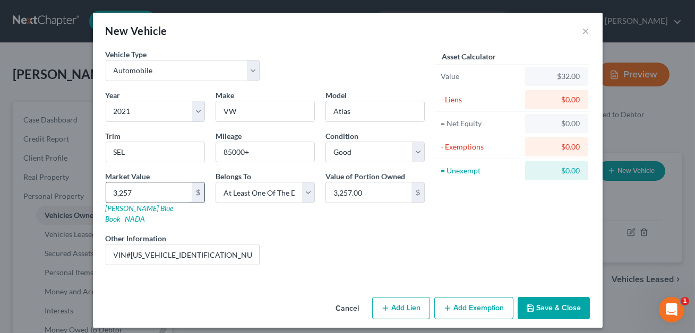
type input "3,2575"
type input "32,575.00"
click at [358, 193] on input "32,575.00" at bounding box center [368, 193] width 85 height 20
type input "16,287.50"
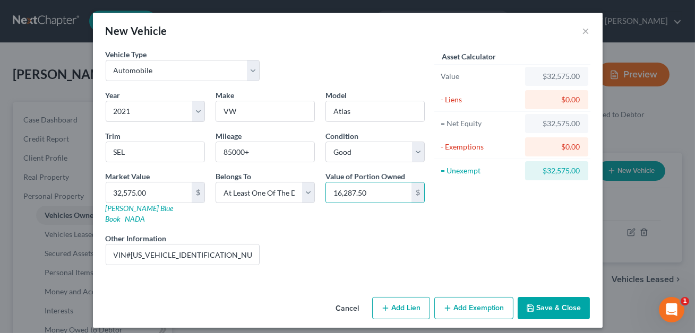
click at [407, 297] on button "Add Lien" at bounding box center [401, 308] width 58 height 22
select select "3"
select select "0"
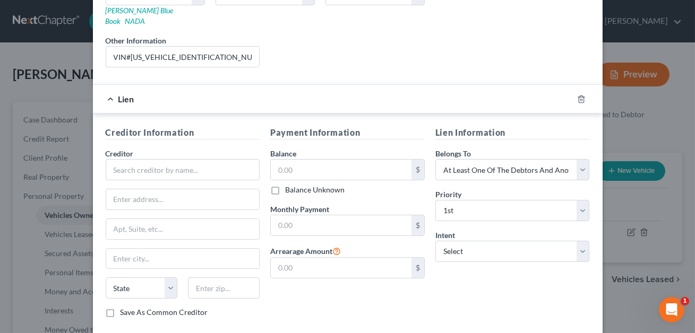
scroll to position [246, 0]
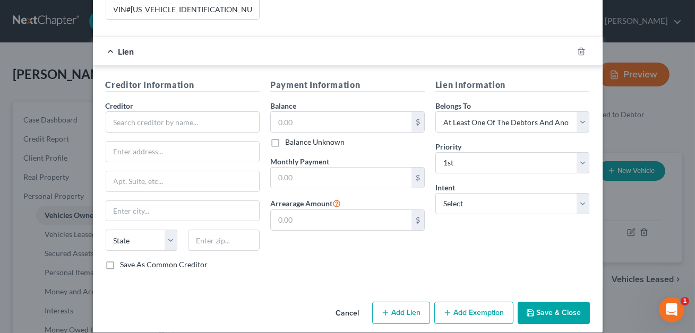
click at [344, 303] on button "Cancel" at bounding box center [348, 313] width 40 height 21
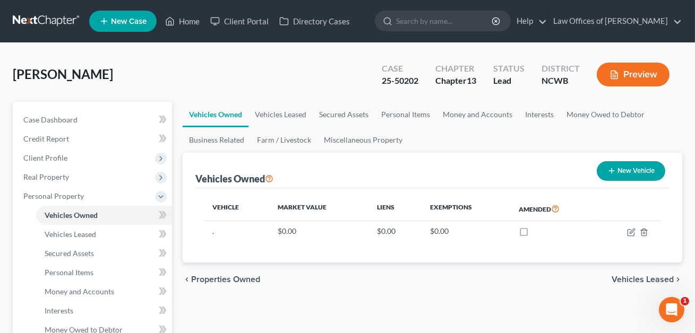
click at [627, 169] on button "New Vehicle" at bounding box center [631, 171] width 68 height 20
select select "0"
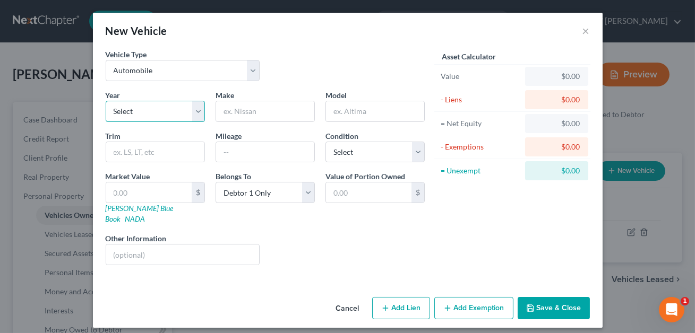
click at [178, 120] on select "Select 2026 2025 2024 2023 2022 2021 2020 2019 2018 2017 2016 2015 2014 2013 20…" at bounding box center [155, 111] width 99 height 21
select select "5"
click at [250, 107] on input "text" at bounding box center [265, 111] width 98 height 20
type input "VW"
click at [363, 113] on input "text" at bounding box center [375, 111] width 98 height 20
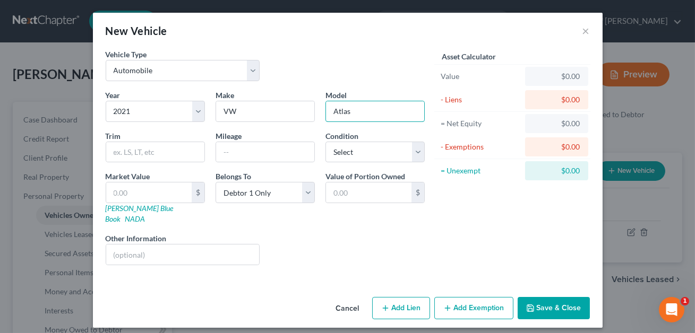
type input "Atlas"
click at [170, 163] on div "Year Select 2026 2025 2024 2023 2022 2021 2020 2019 2018 2017 2016 2015 2014 20…" at bounding box center [265, 182] width 330 height 184
click at [161, 156] on input "text" at bounding box center [155, 152] width 98 height 20
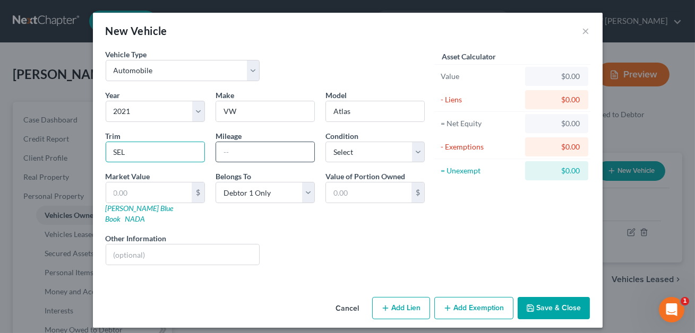
type input "SEL"
click at [245, 156] on input "text" at bounding box center [265, 152] width 98 height 20
type input "85,000+"
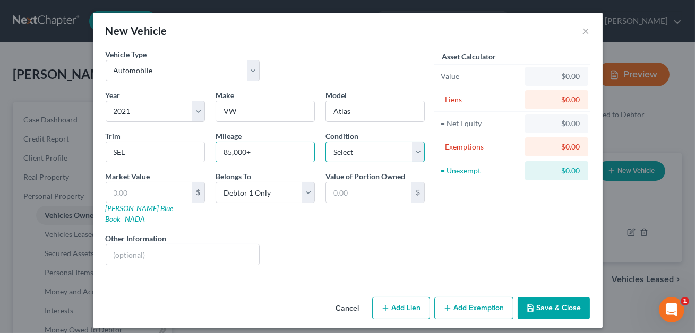
click at [367, 152] on select "Select Excellent Very Good Good Fair Poor" at bounding box center [374, 152] width 99 height 21
select select "2"
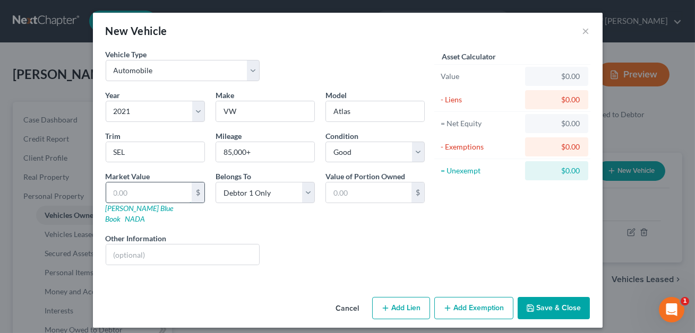
click at [140, 188] on input "text" at bounding box center [148, 193] width 85 height 20
type input "3"
type input "3.00"
type input "32"
type input "32.00"
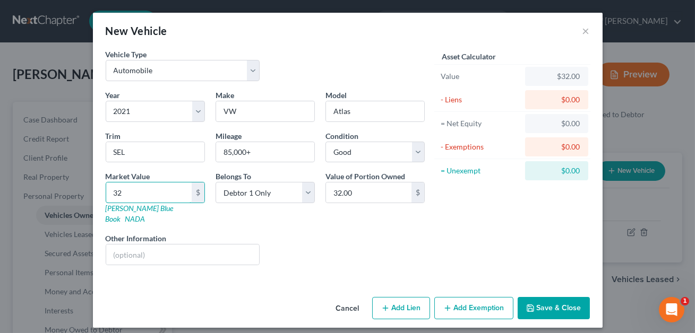
type input "325"
type input "325.00"
type input "3257"
type input "3,257.00"
type input "3,2575"
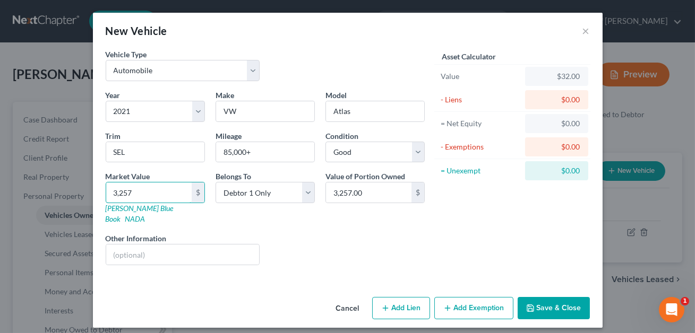
type input "32,575.00"
click at [373, 190] on input "32,575.00" at bounding box center [368, 193] width 85 height 20
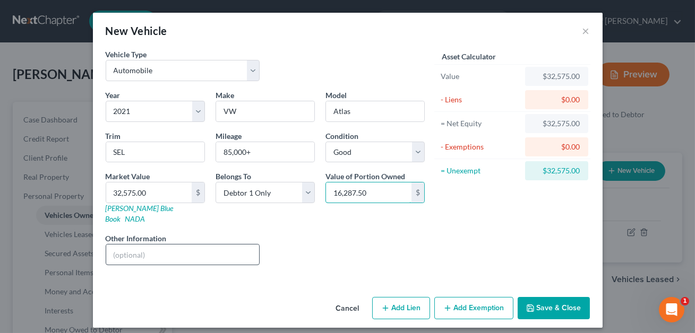
type input "16,287.50"
click at [199, 245] on input "text" at bounding box center [182, 255] width 153 height 20
paste input "[US_VEHICLE_IDENTIFICATION_NUMBER]"
click at [200, 245] on input "VIN#[US_VEHICLE_IDENTIFICATION_NUMBER]. [PERSON_NAME] value listed." at bounding box center [182, 255] width 153 height 20
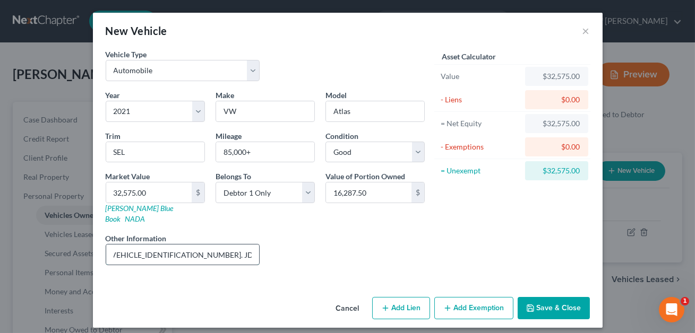
scroll to position [0, 28]
click at [214, 245] on input "VIN#[US_VEHICLE_IDENTIFICATION_NUMBER]. [PERSON_NAME] value listed." at bounding box center [182, 255] width 153 height 20
click at [185, 245] on input "VIN#[US_VEHICLE_IDENTIFICATION_NUMBER]. [PERSON_NAME] value listed." at bounding box center [182, 255] width 153 height 20
type input "VIN#[US_VEHICLE_IDENTIFICATION_NUMBER]. Owned with estranged spouse. [PERSON_NA…"
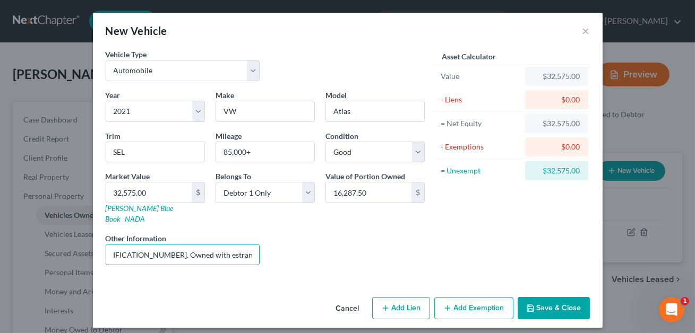
click at [548, 297] on button "Save & Close" at bounding box center [554, 308] width 72 height 22
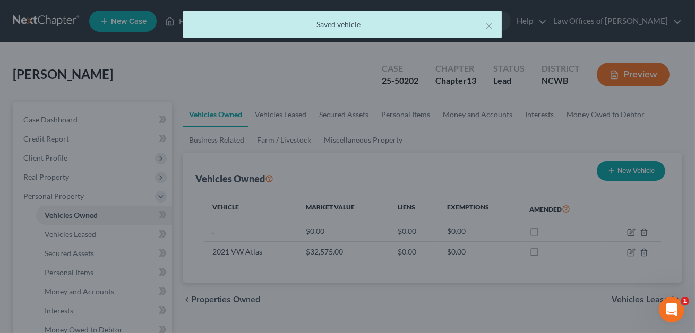
scroll to position [0, 0]
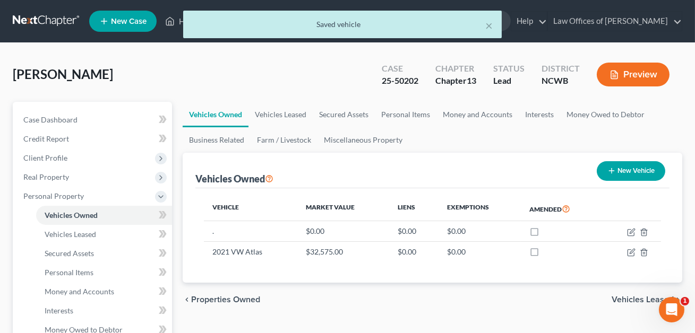
click at [621, 175] on button "New Vehicle" at bounding box center [631, 171] width 68 height 20
select select "0"
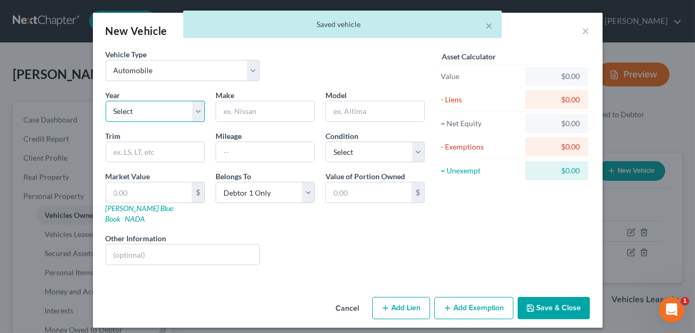
click at [150, 110] on select "Select 2026 2025 2024 2023 2022 2021 2020 2019 2018 2017 2016 2015 2014 2013 20…" at bounding box center [155, 111] width 99 height 21
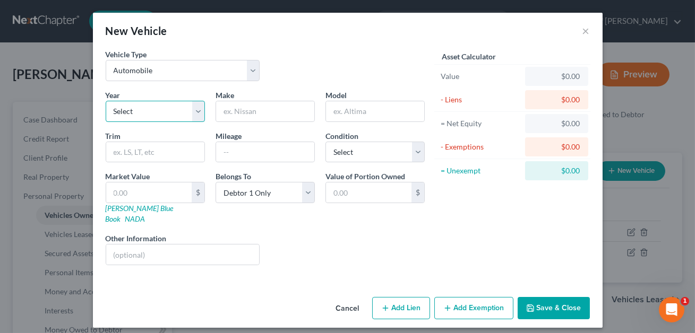
select select "11"
click at [229, 116] on input "text" at bounding box center [265, 111] width 98 height 20
click at [238, 110] on input "Genisis" at bounding box center [265, 111] width 98 height 20
type input "Genesis"
click at [214, 245] on input "text" at bounding box center [182, 255] width 153 height 20
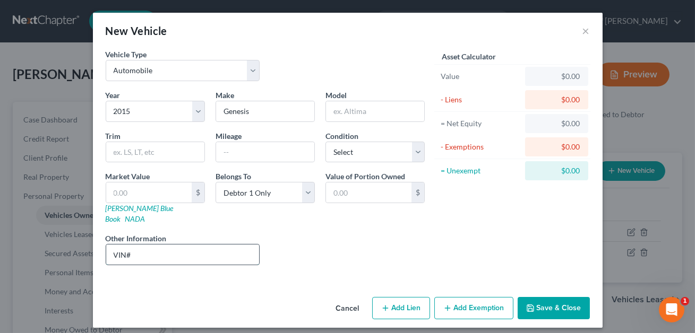
paste input "KMHGV4JE9FUO35800"
type input "VIN#KMHGV4JE9FUO35800"
click at [244, 195] on select "Select Debtor 1 Only Debtor 2 Only Debtor 1 And Debtor 2 Only At Least One Of T…" at bounding box center [265, 192] width 99 height 21
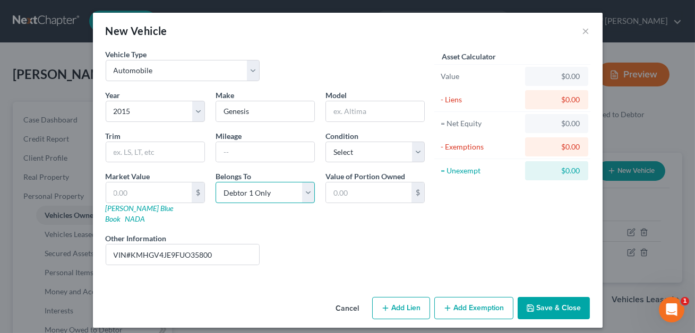
select select "3"
click at [360, 149] on select "Select Excellent Very Good Good Fair Poor" at bounding box center [374, 152] width 99 height 21
select select "2"
drag, startPoint x: 216, startPoint y: 244, endPoint x: 132, endPoint y: 242, distance: 83.4
click at [132, 245] on input "VIN#KMHGV4JE9FUO35800" at bounding box center [182, 255] width 153 height 20
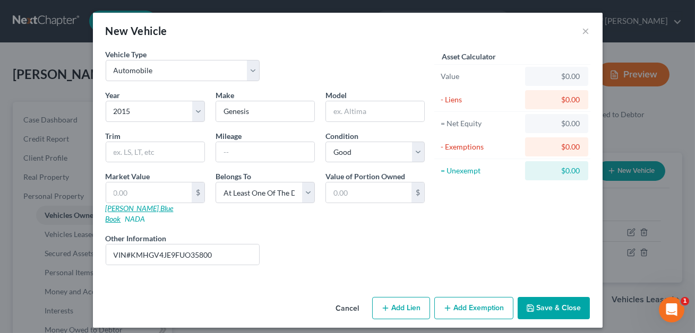
click at [132, 206] on link "[PERSON_NAME] Blue Book" at bounding box center [140, 214] width 68 height 20
click at [131, 245] on input "VIN#KMHGV4JE9FUO35800" at bounding box center [182, 255] width 153 height 20
type input "VIN# KMHGV4JE9FUO35800"
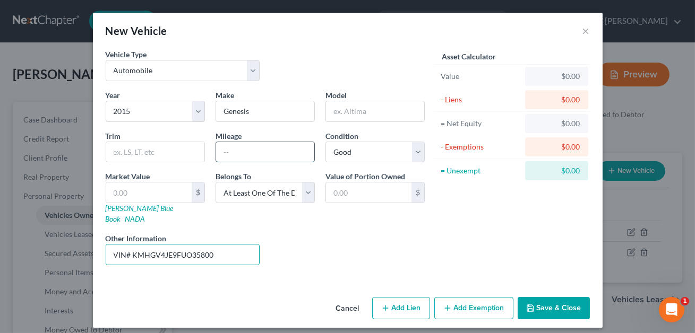
click at [231, 157] on input "text" at bounding box center [265, 152] width 98 height 20
type input "130,000+"
click at [224, 248] on input "VIN# KMHGV4JE9FUO35800" at bounding box center [182, 255] width 153 height 20
type input "VIN# KMHGV4JE9FUO35800. Jointly owned with mother. KBB value listed."
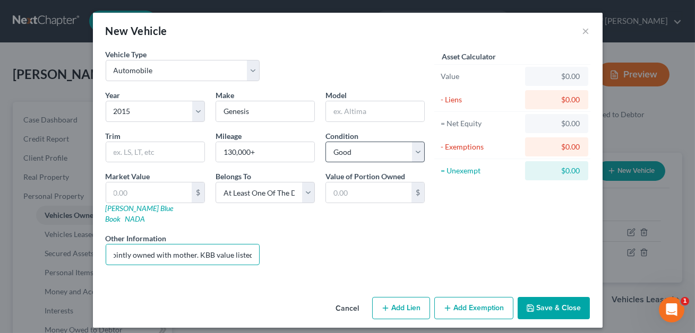
scroll to position [0, 0]
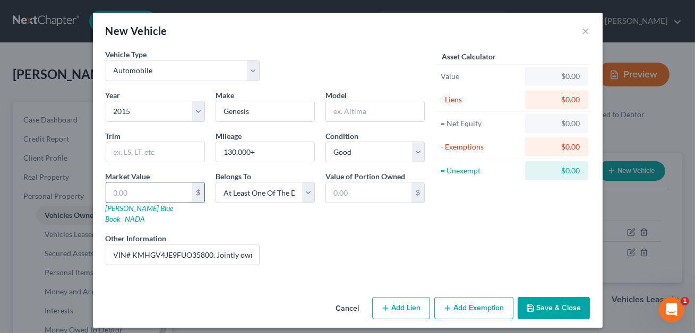
click at [142, 189] on input "text" at bounding box center [148, 193] width 85 height 20
type input "1"
type input "1.00"
click at [560, 298] on button "Save & Close" at bounding box center [554, 308] width 72 height 22
